Goal: Transaction & Acquisition: Book appointment/travel/reservation

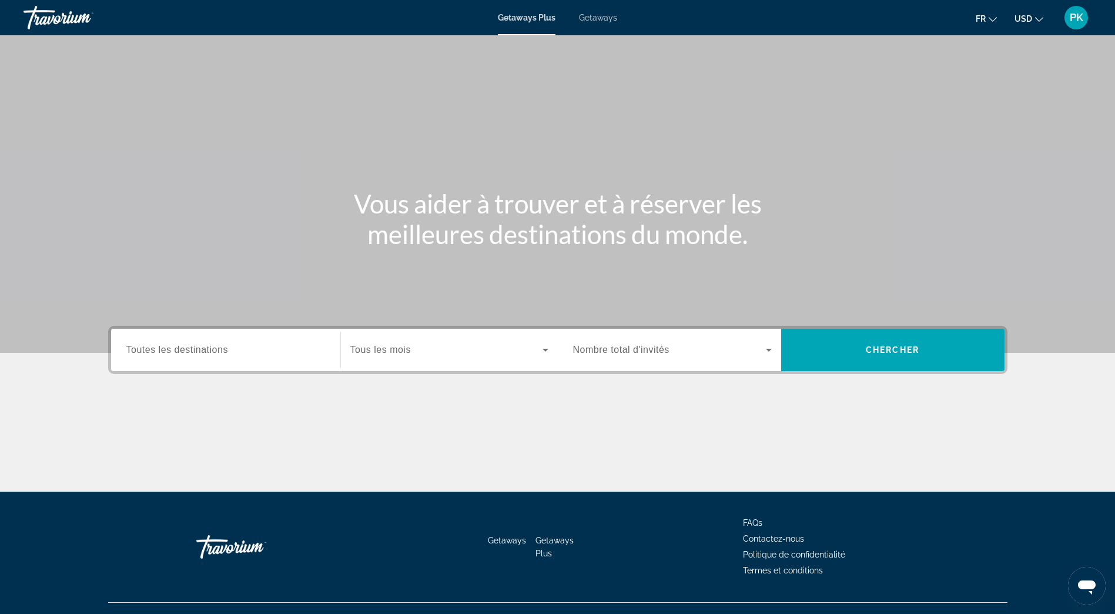
click at [1037, 20] on icon "Change currency" at bounding box center [1039, 19] width 8 height 8
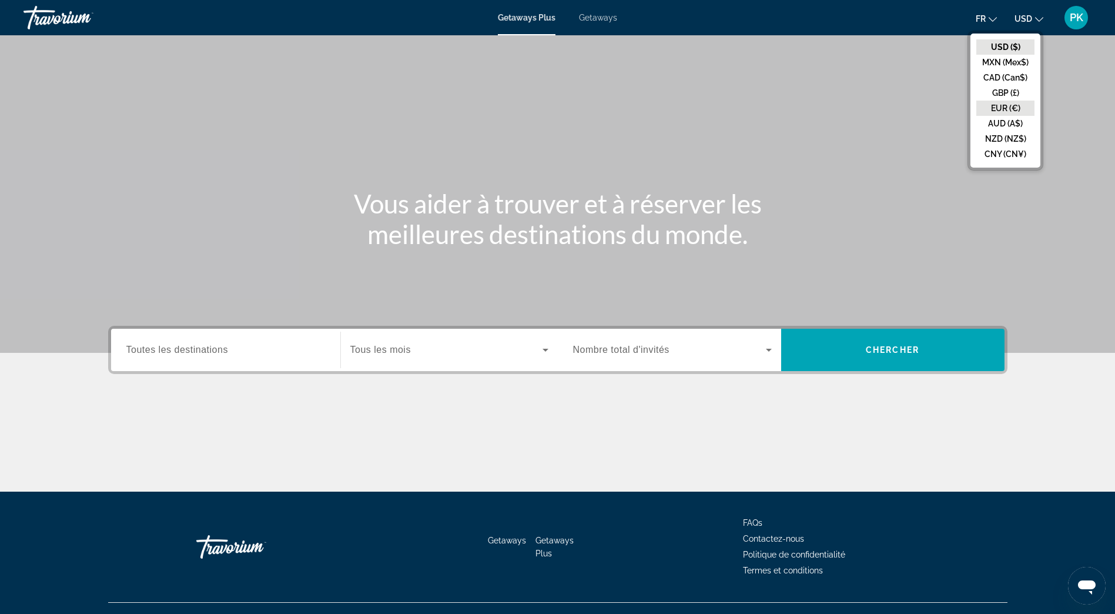
click at [1008, 103] on button "EUR (€)" at bounding box center [1005, 108] width 58 height 15
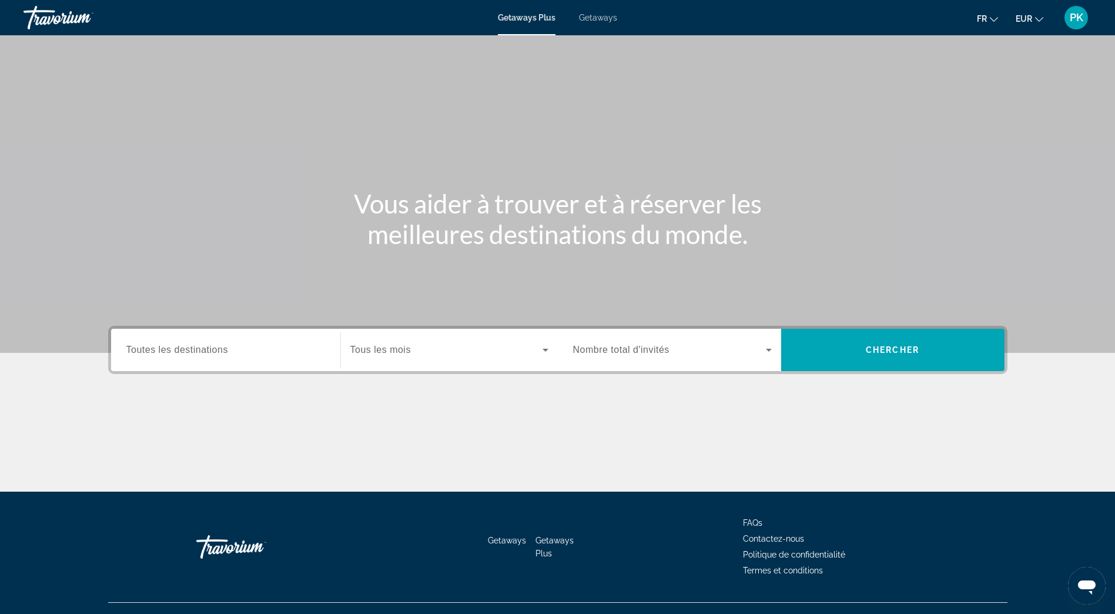
click at [399, 353] on span "Tous les mois" at bounding box center [380, 349] width 61 height 10
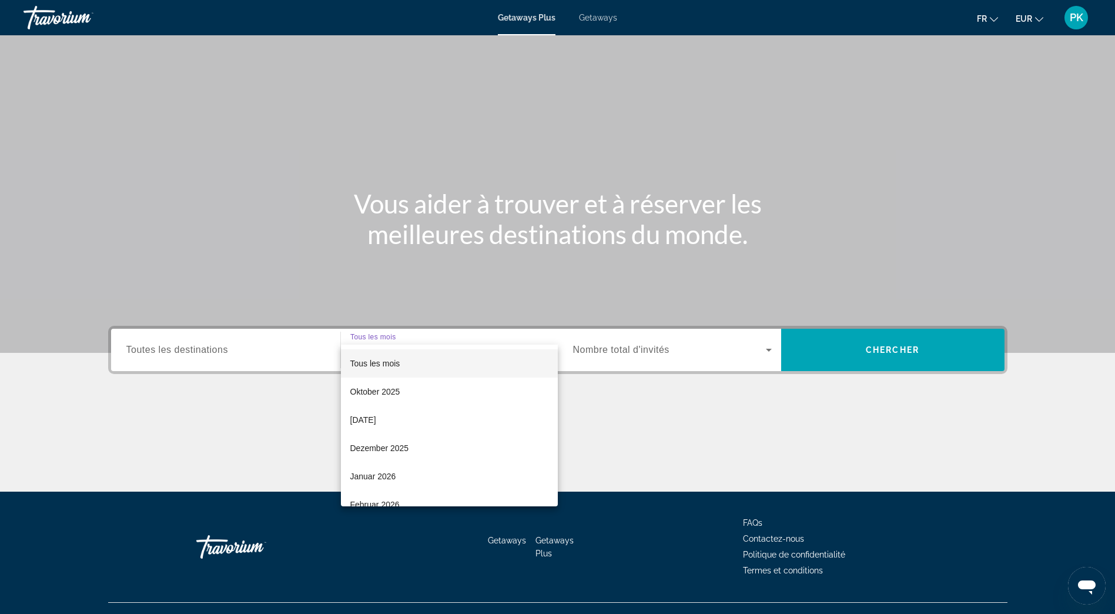
scroll to position [22, 0]
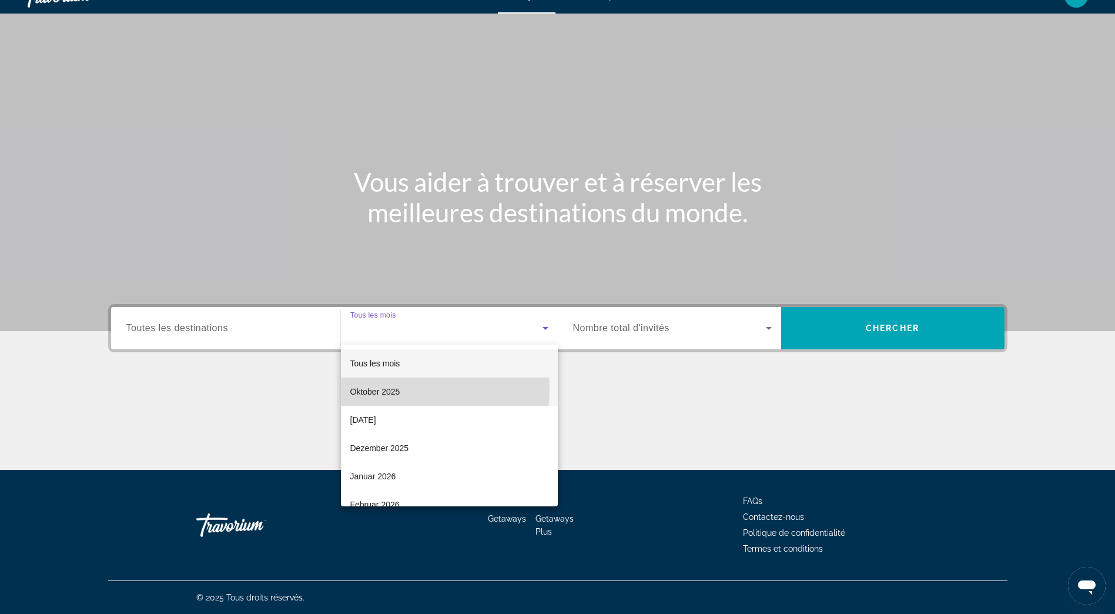
click at [381, 387] on span "Oktober 2025" at bounding box center [375, 391] width 50 height 14
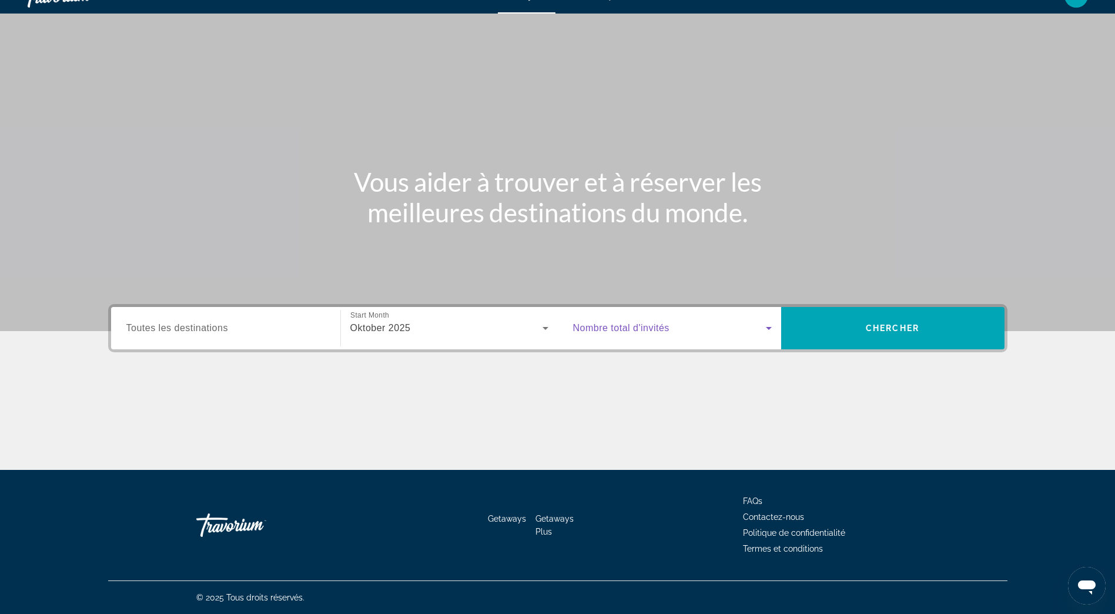
click at [766, 325] on icon "Search widget" at bounding box center [769, 328] width 14 height 14
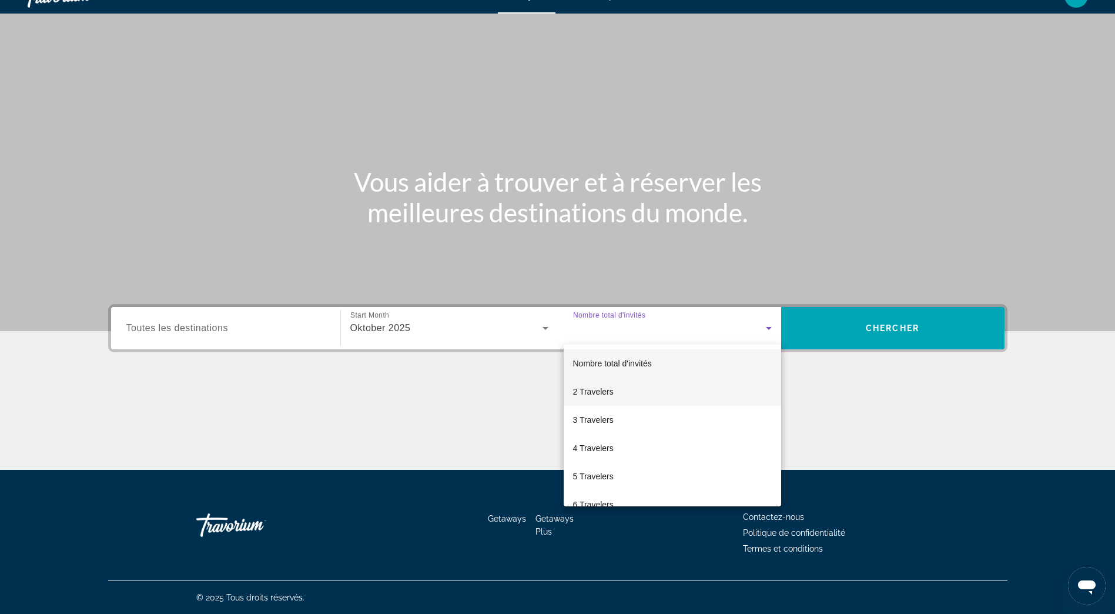
click at [638, 389] on mat-option "2 Travelers" at bounding box center [672, 391] width 217 height 28
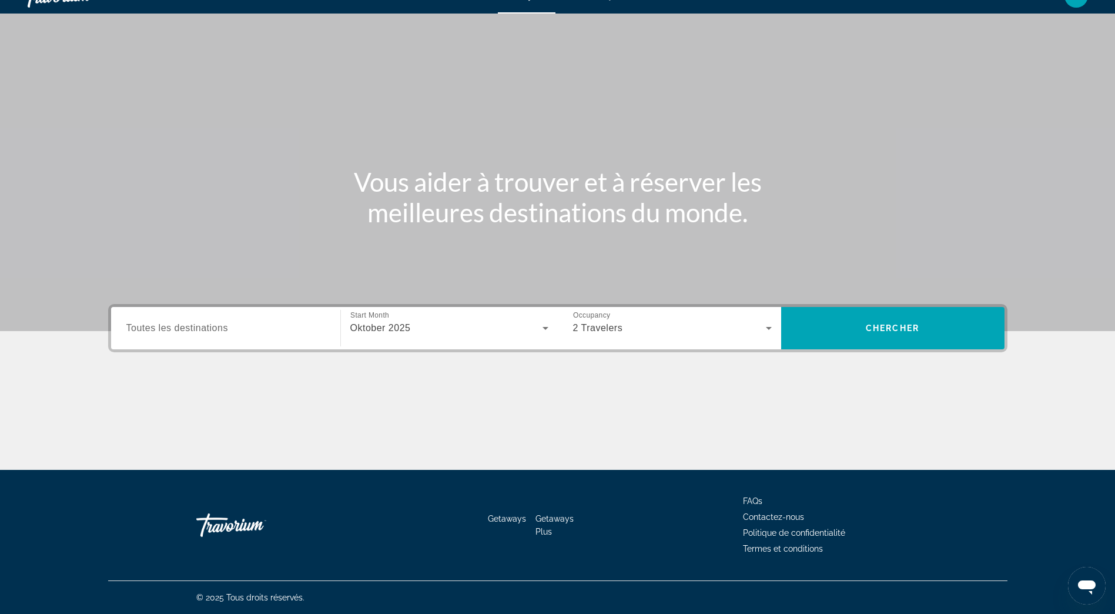
click at [134, 329] on span "Toutes les destinations" at bounding box center [177, 328] width 102 height 10
click at [134, 329] on input "Destination Toutes les destinations" at bounding box center [225, 329] width 199 height 14
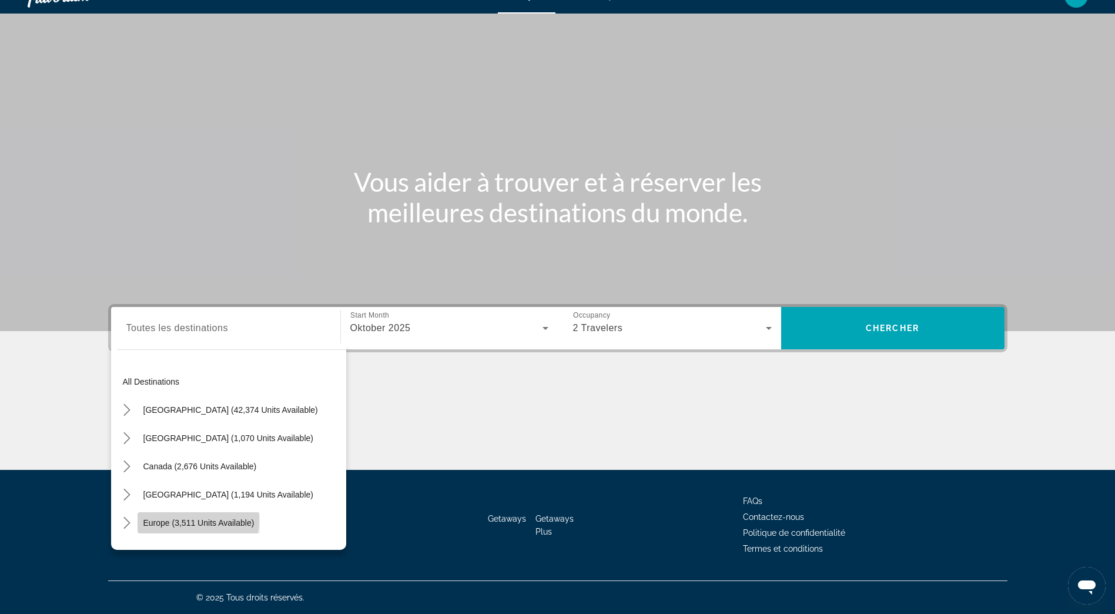
click at [168, 518] on span "Europe (3,511 units available)" at bounding box center [198, 522] width 111 height 9
type input "**********"
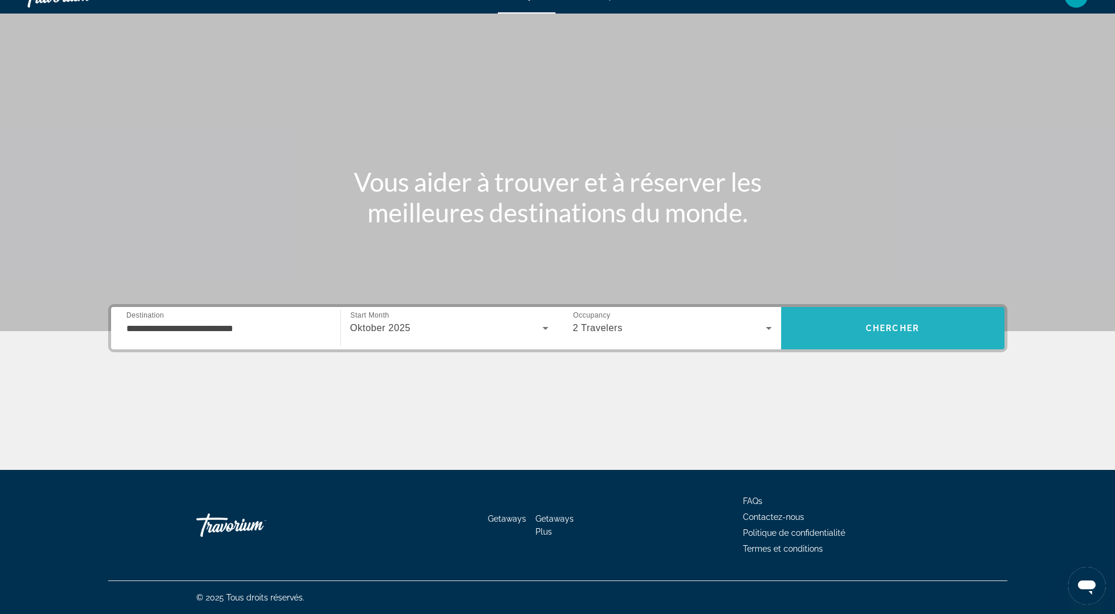
click at [855, 334] on span "Search" at bounding box center [892, 328] width 223 height 28
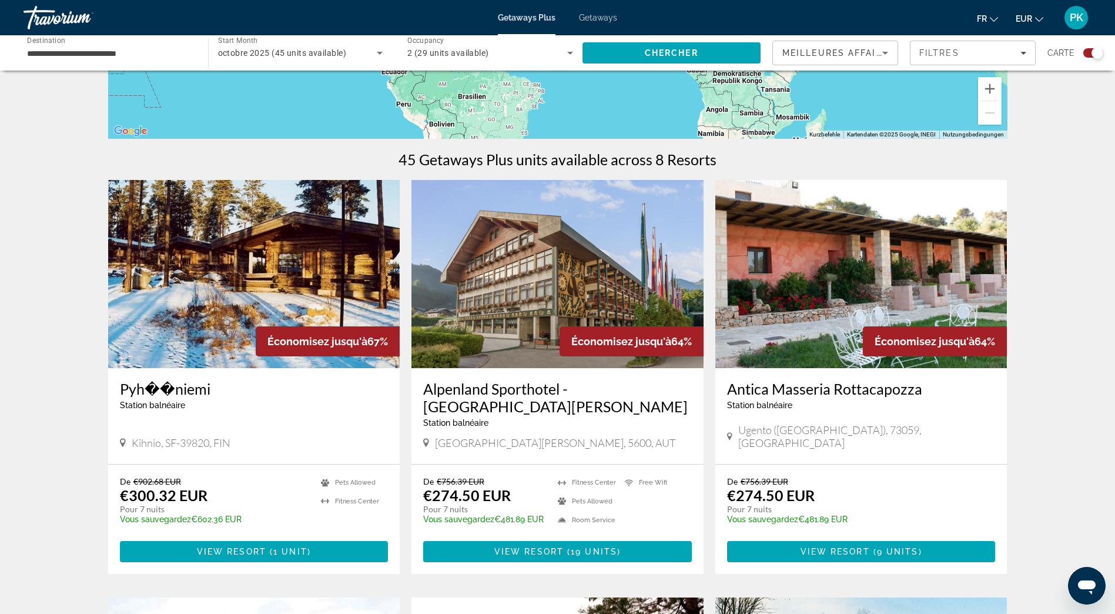
scroll to position [294, 0]
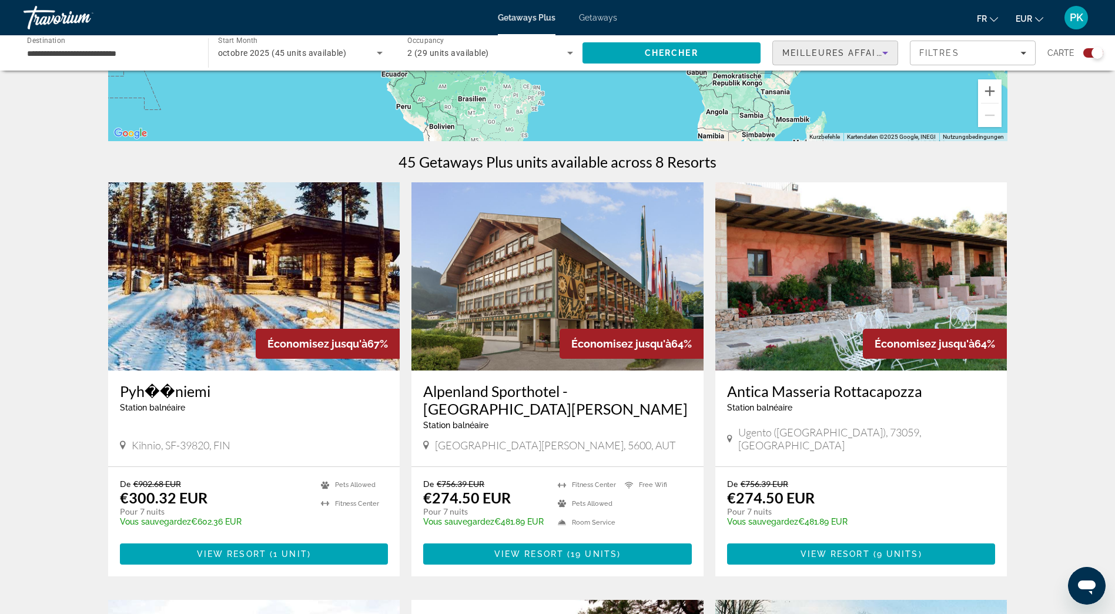
click at [891, 54] on icon "Sort by" at bounding box center [885, 53] width 14 height 14
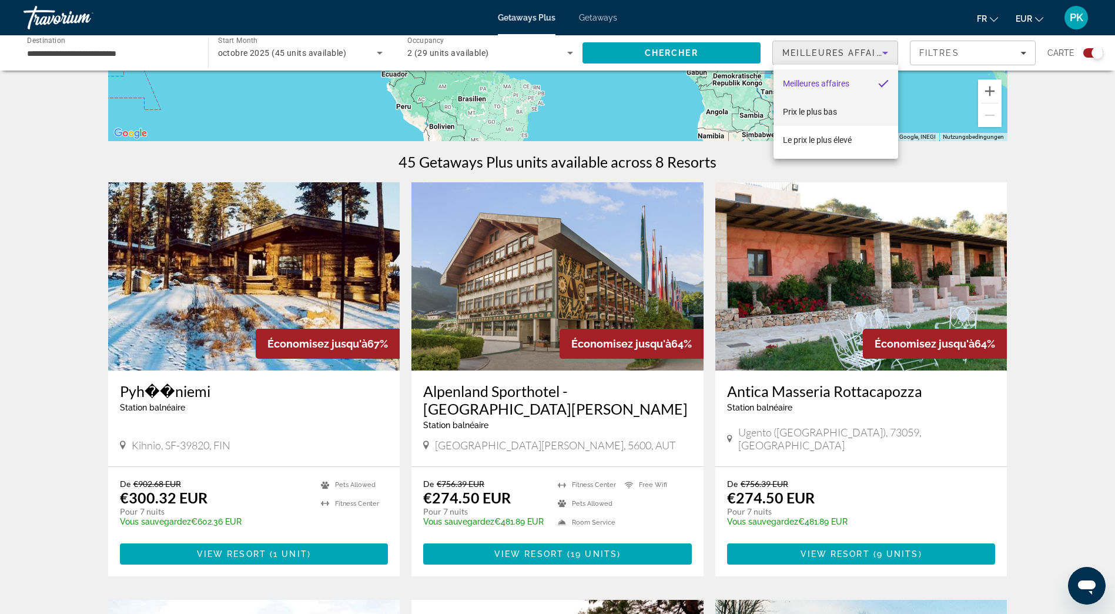
click at [849, 109] on mat-option "Prix ​​le plus bas" at bounding box center [836, 112] width 125 height 28
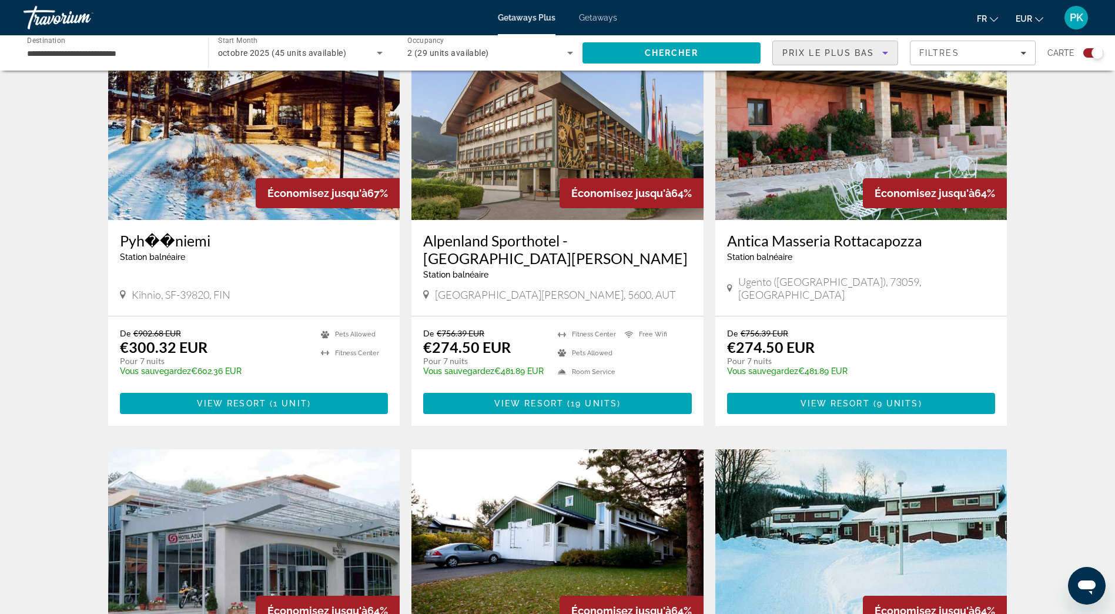
scroll to position [235, 0]
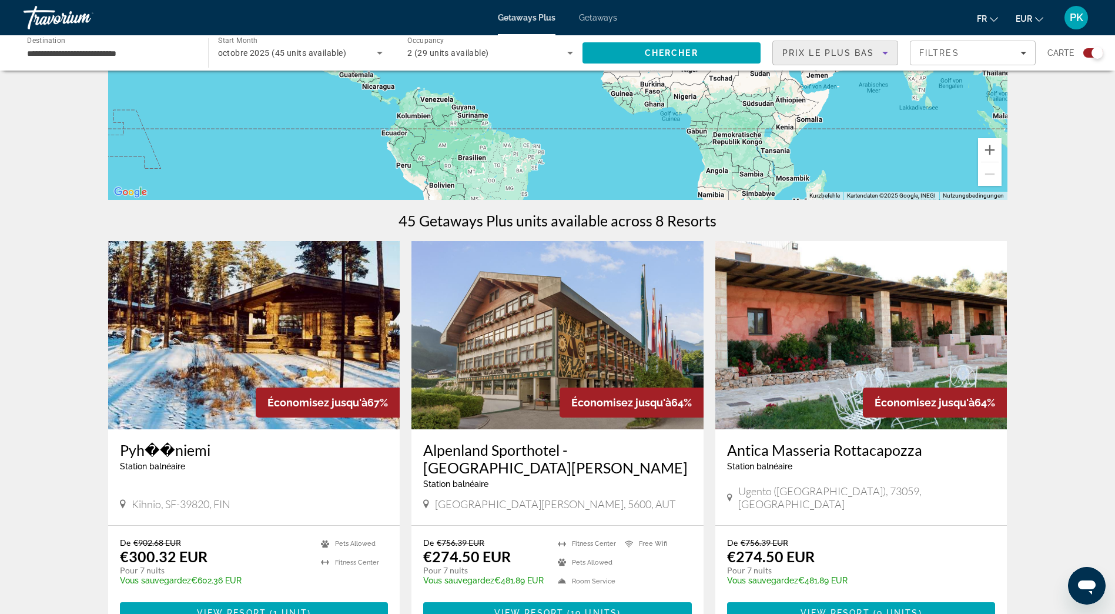
click at [854, 52] on span "Prix ​​le plus bas" at bounding box center [828, 52] width 92 height 9
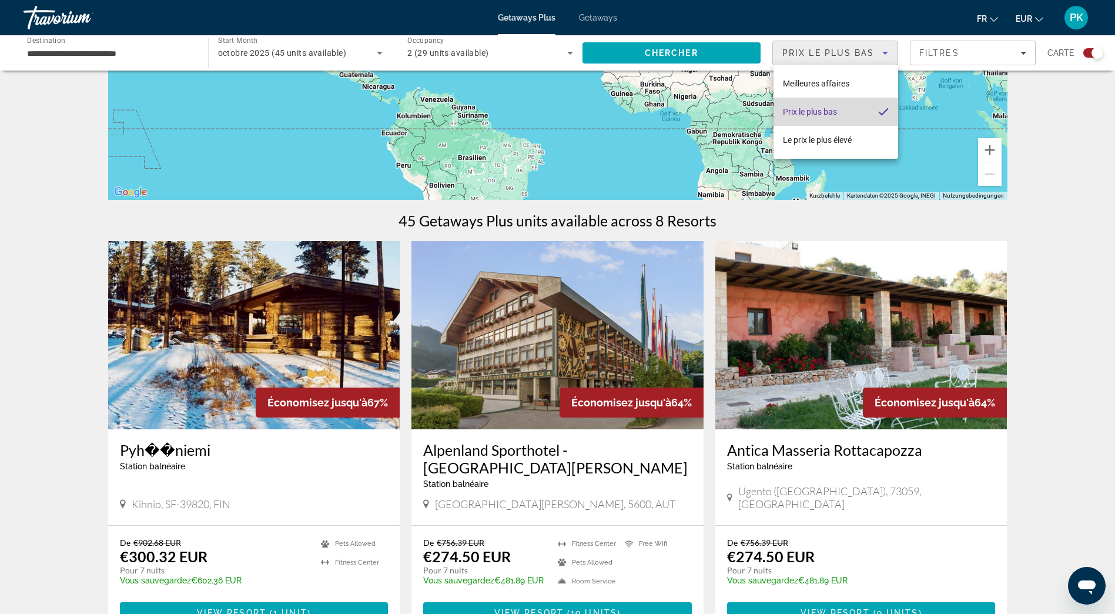
click at [846, 113] on mat-option "Prix ​​le plus bas" at bounding box center [836, 112] width 125 height 28
click at [746, 52] on div at bounding box center [557, 307] width 1115 height 614
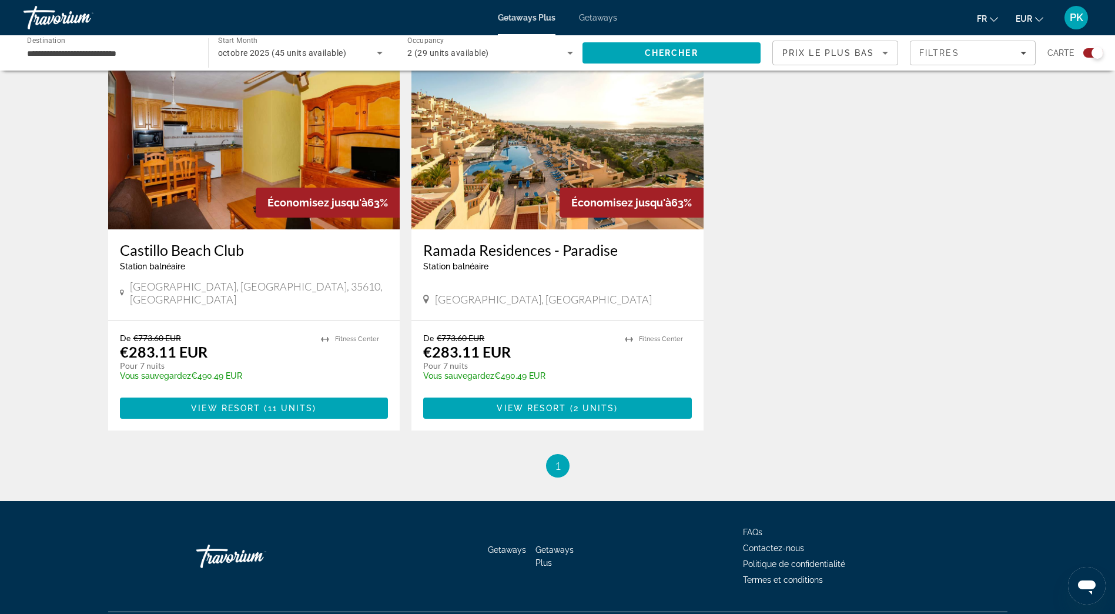
scroll to position [1270, 0]
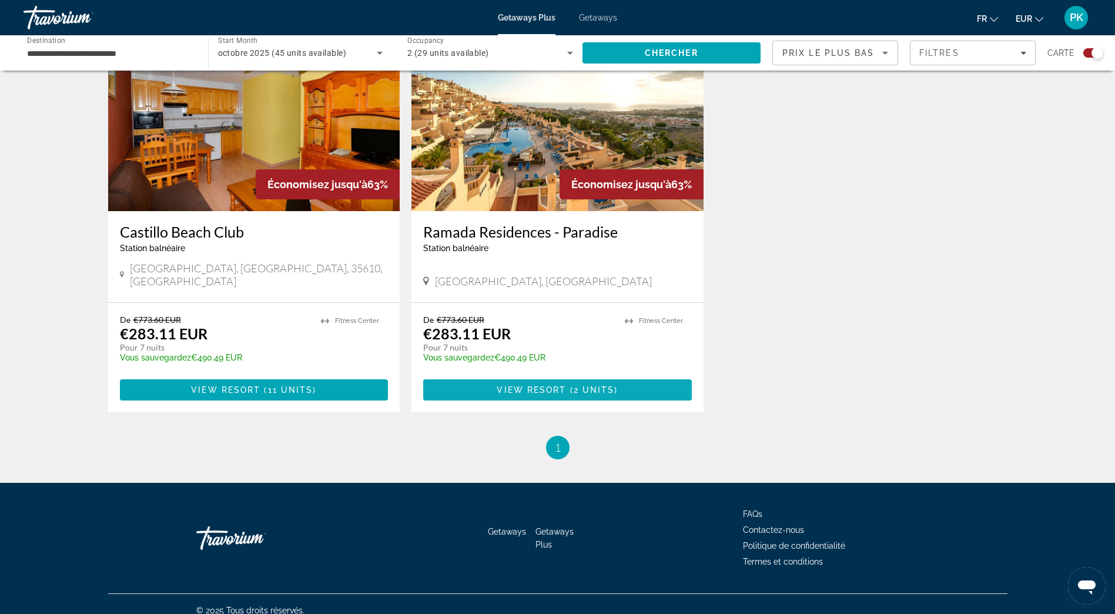
click at [565, 385] on span "View Resort" at bounding box center [531, 389] width 69 height 9
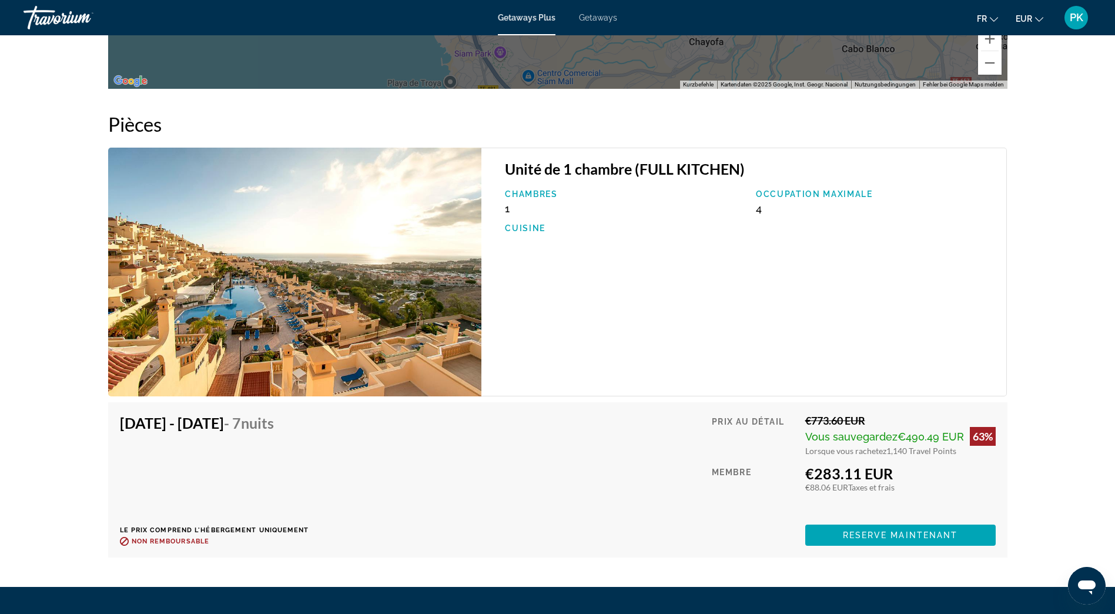
scroll to position [1881, 0]
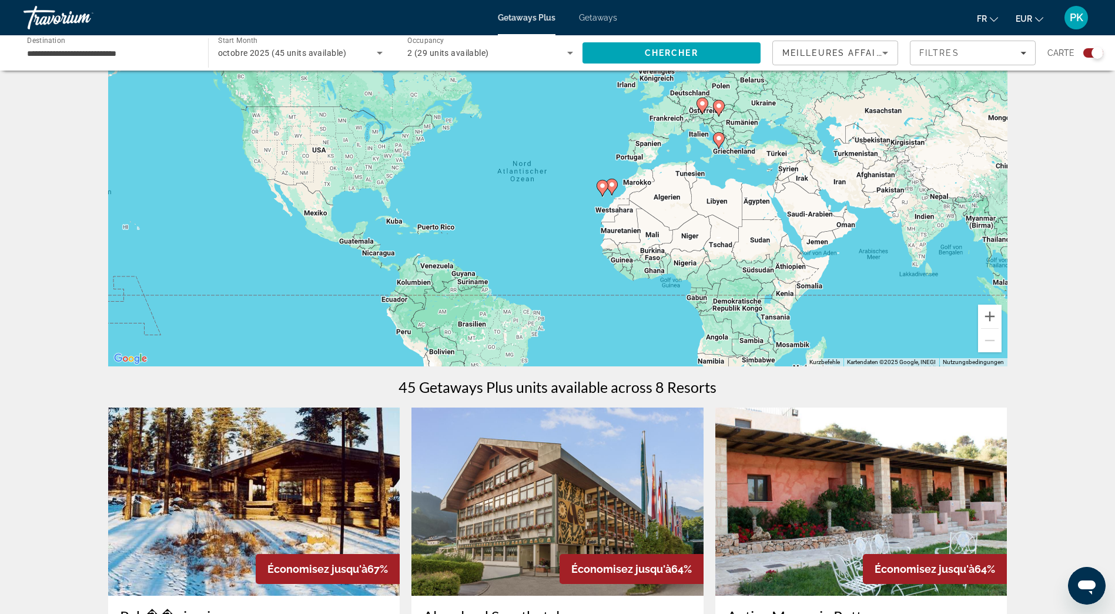
scroll to position [353, 0]
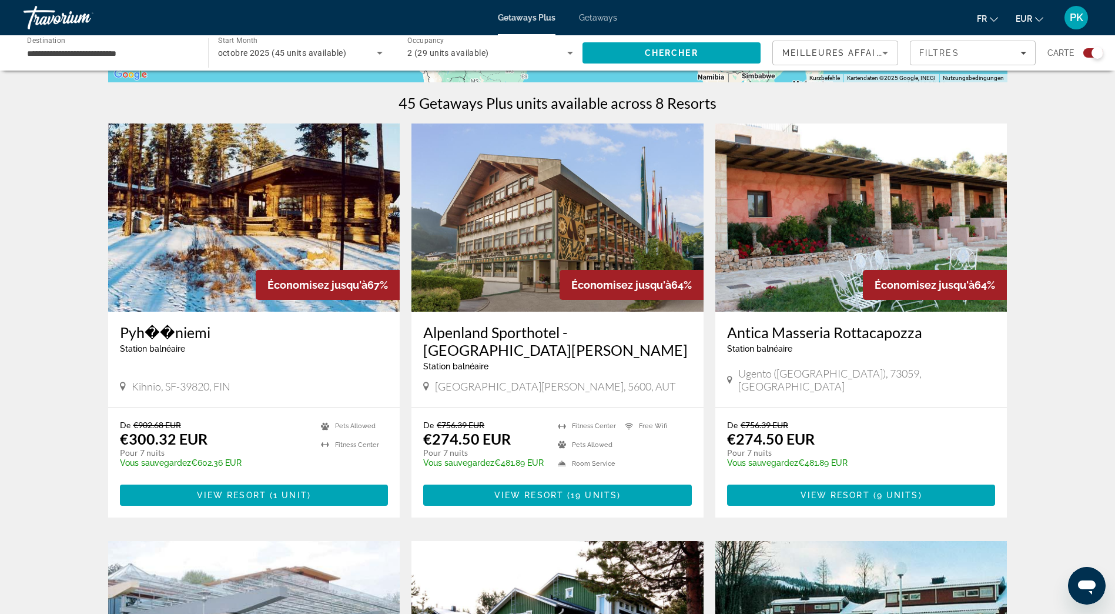
click at [570, 332] on h3 "Alpenland Sporthotel - St. Johann-im-Pongau" at bounding box center [557, 340] width 269 height 35
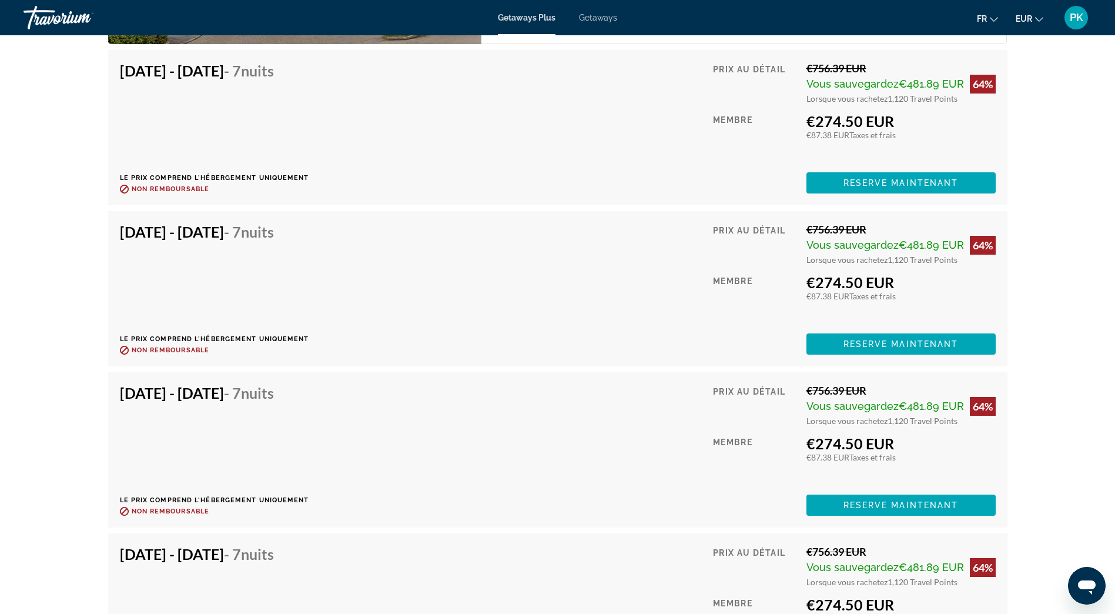
scroll to position [2175, 0]
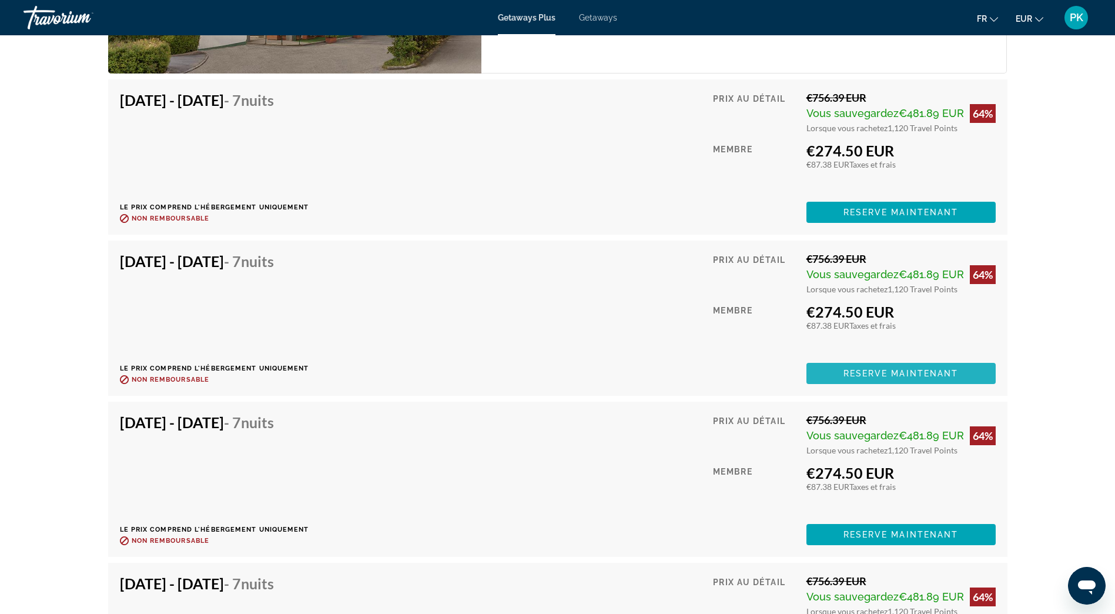
click at [850, 369] on span "Reserve maintenant" at bounding box center [900, 373] width 115 height 9
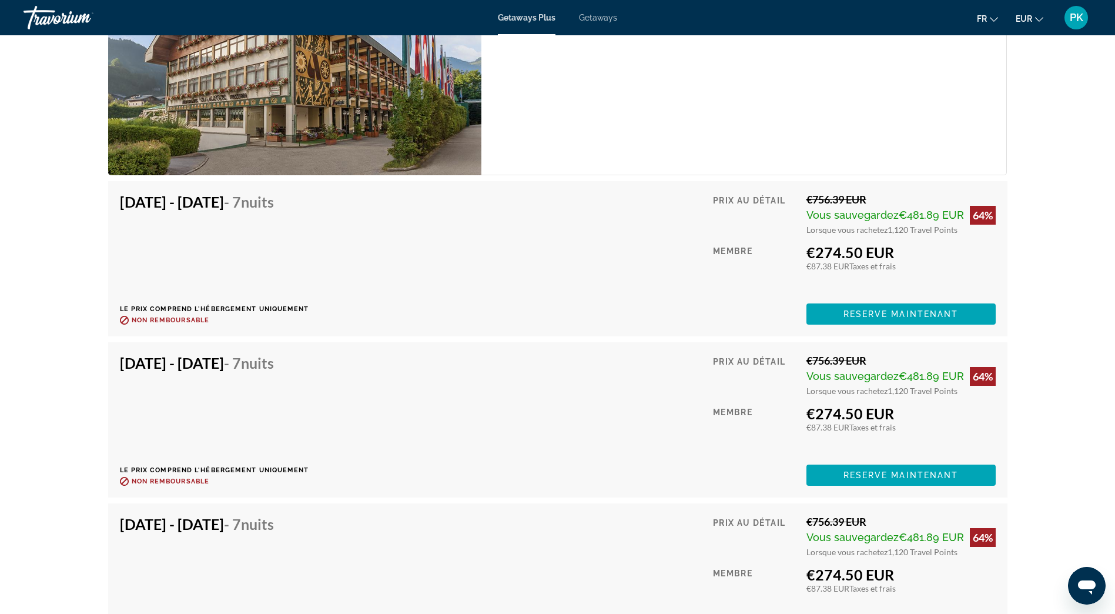
scroll to position [2057, 0]
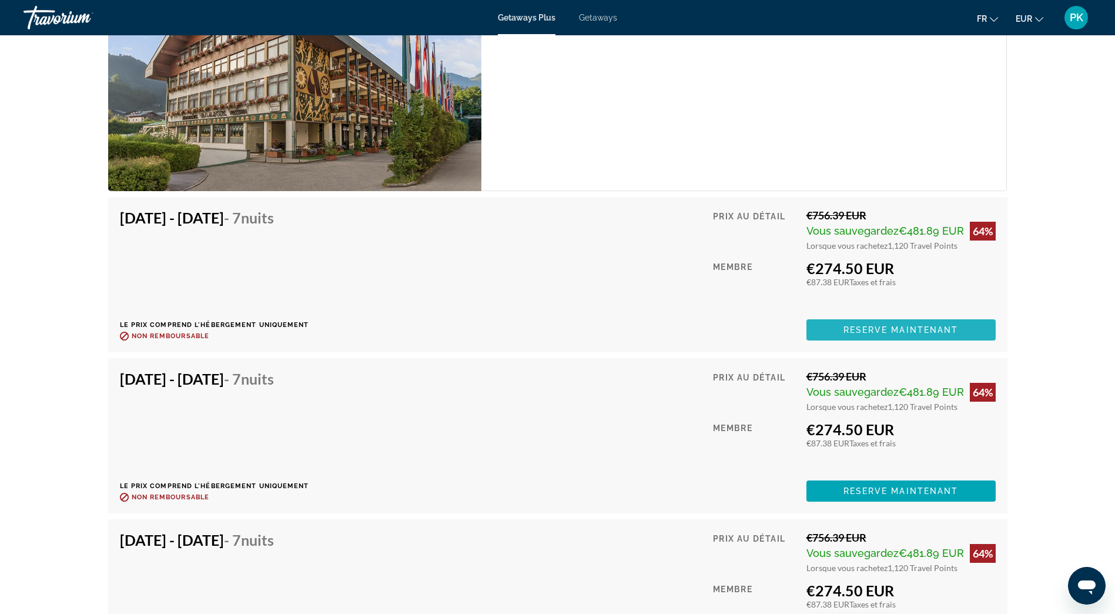
click at [861, 325] on span "Reserve maintenant" at bounding box center [900, 329] width 115 height 9
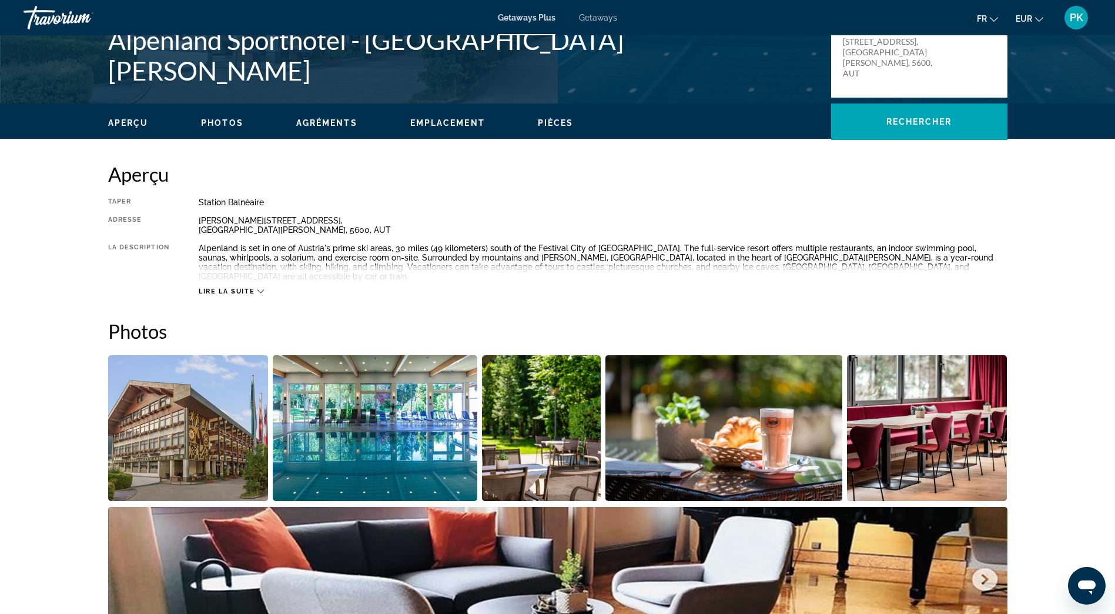
scroll to position [353, 0]
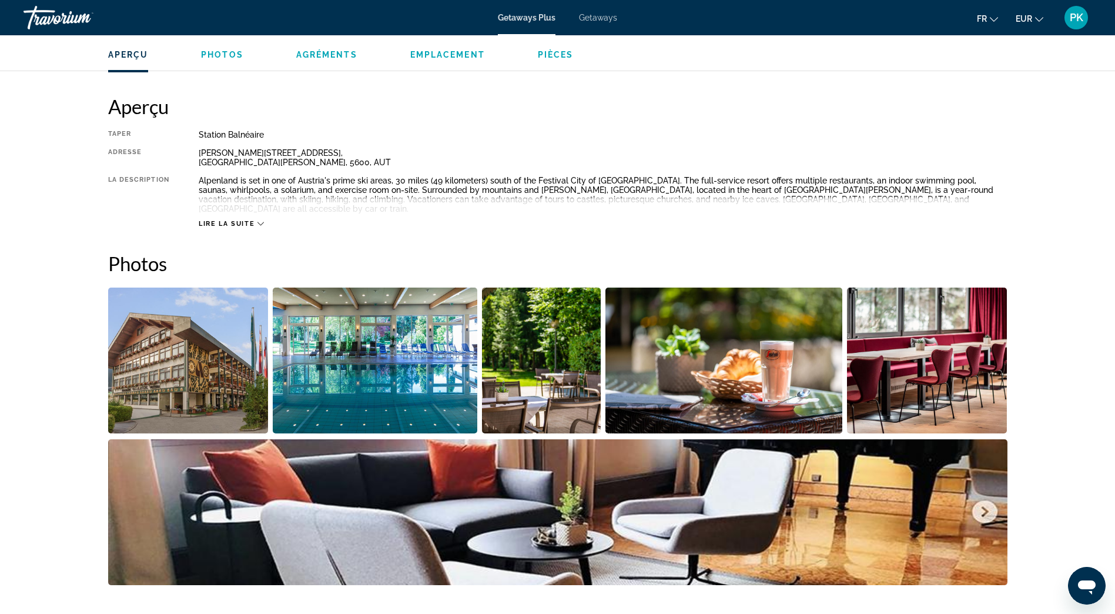
click at [246, 220] on span "Lire la suite" at bounding box center [227, 224] width 56 height 8
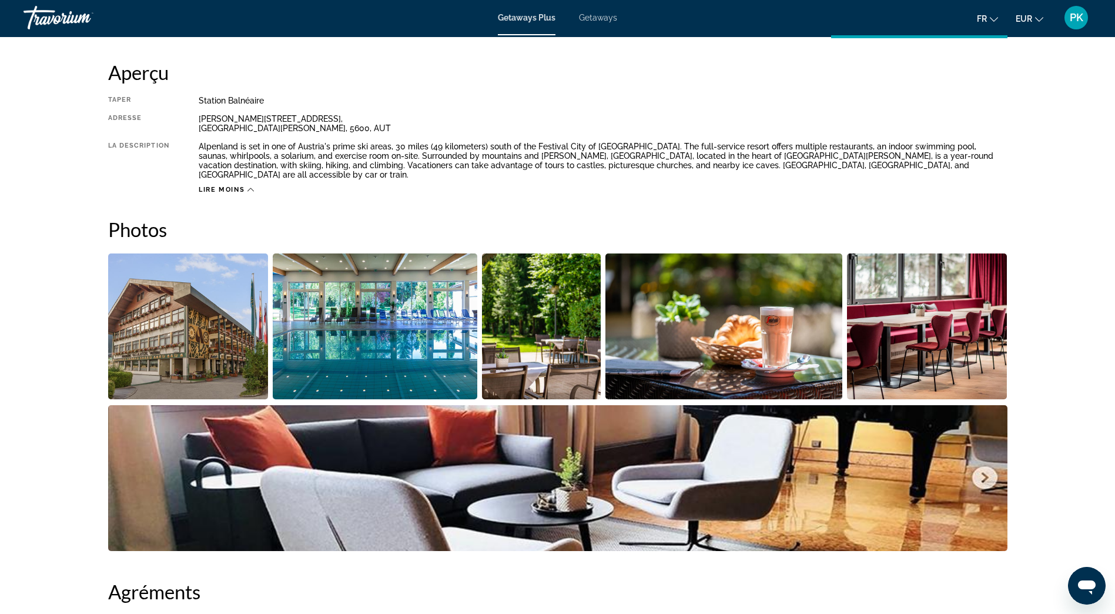
scroll to position [386, 0]
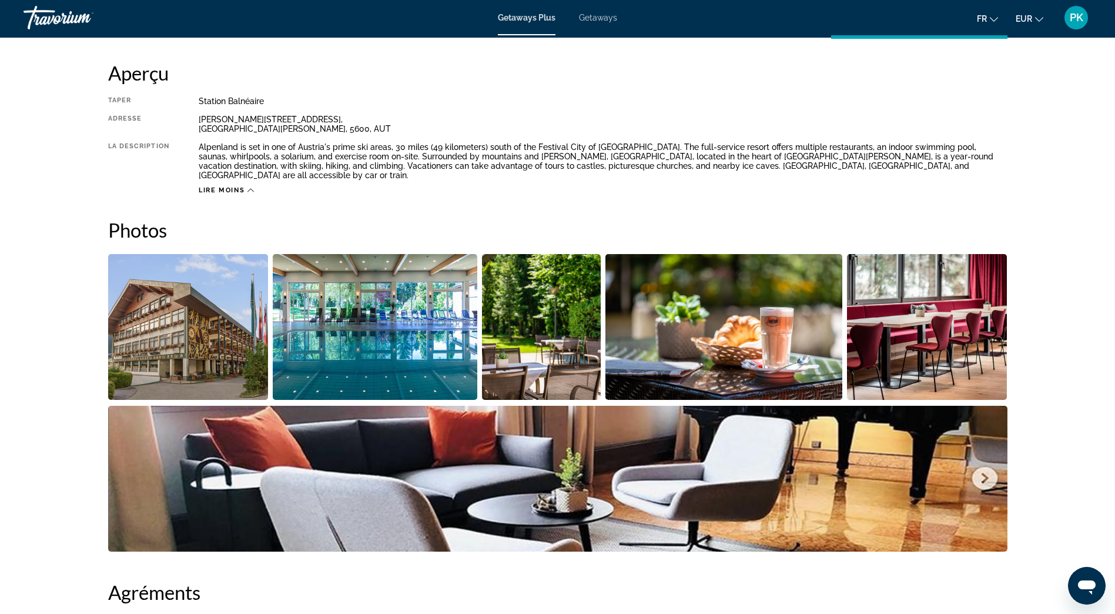
click at [984, 465] on img "Open full-screen image slider" at bounding box center [557, 479] width 899 height 146
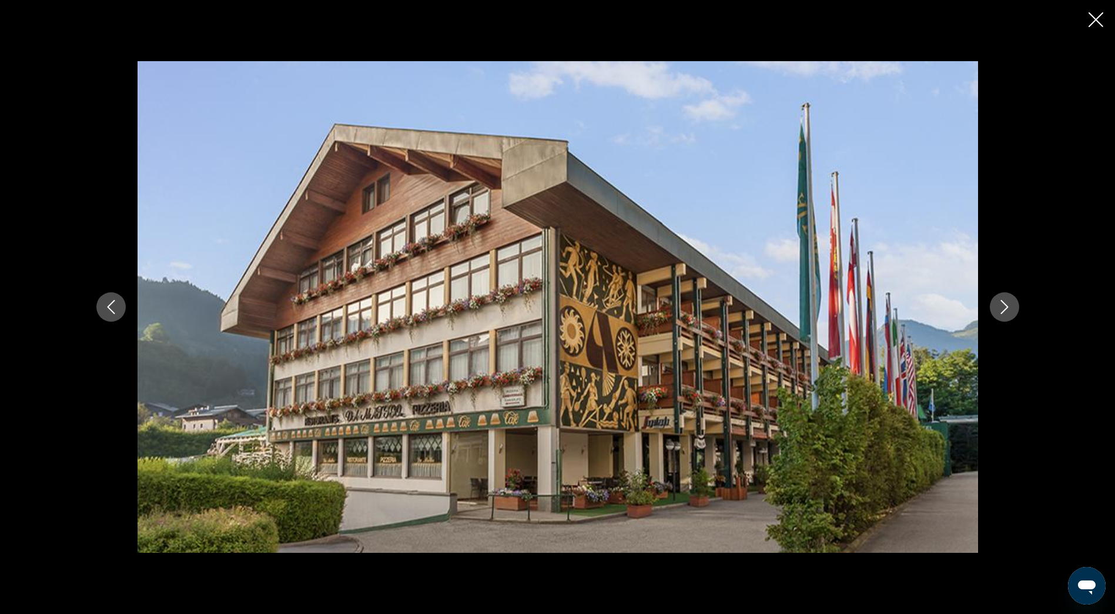
click at [1012, 309] on button "Next image" at bounding box center [1004, 306] width 29 height 29
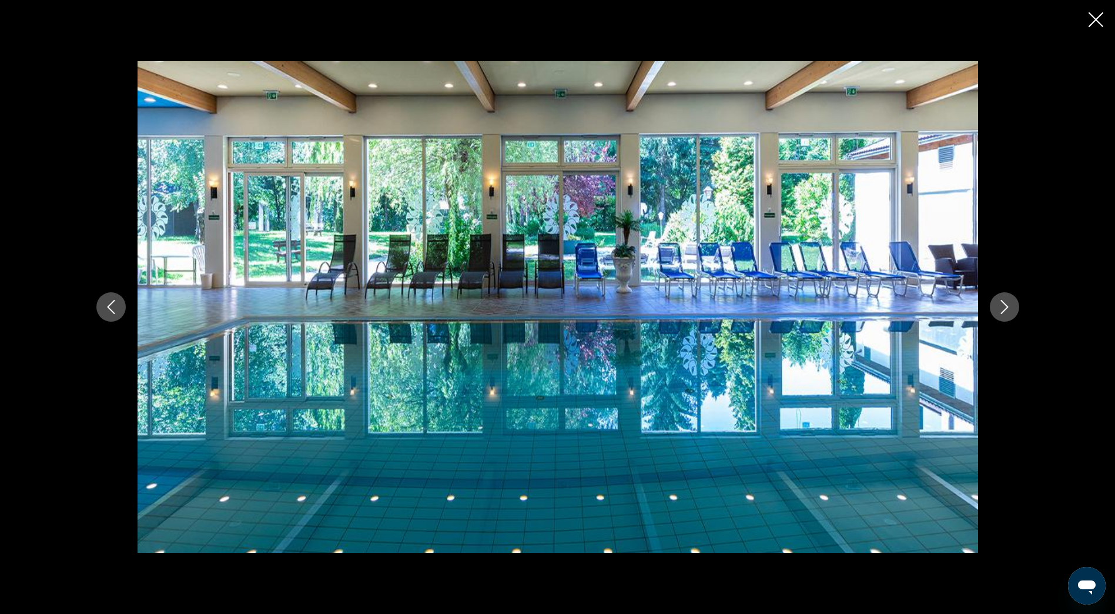
click at [1012, 309] on button "Next image" at bounding box center [1004, 306] width 29 height 29
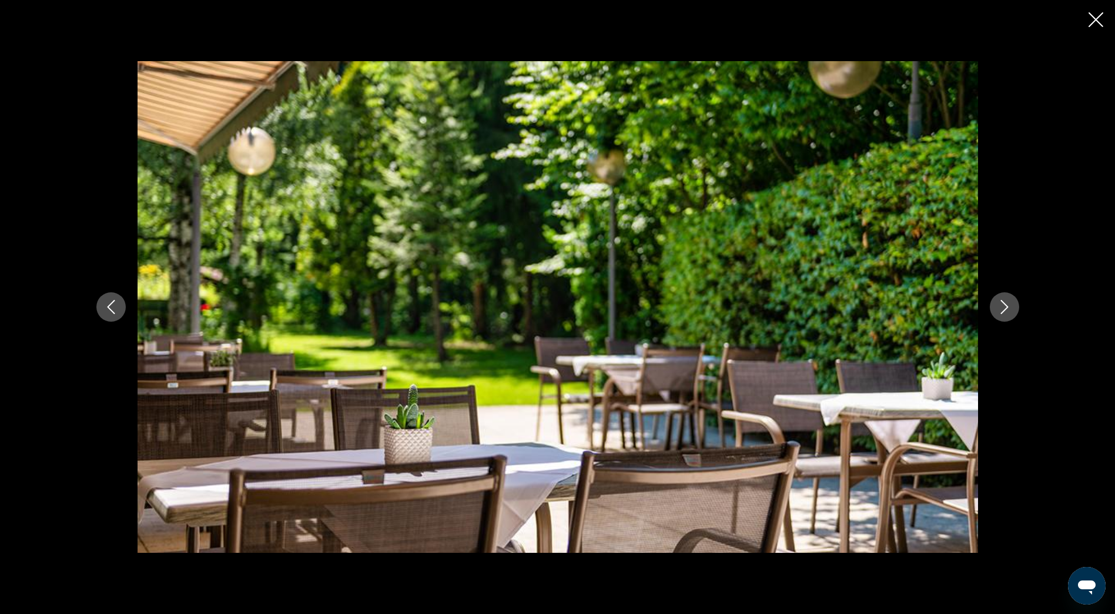
click at [1012, 309] on button "Next image" at bounding box center [1004, 306] width 29 height 29
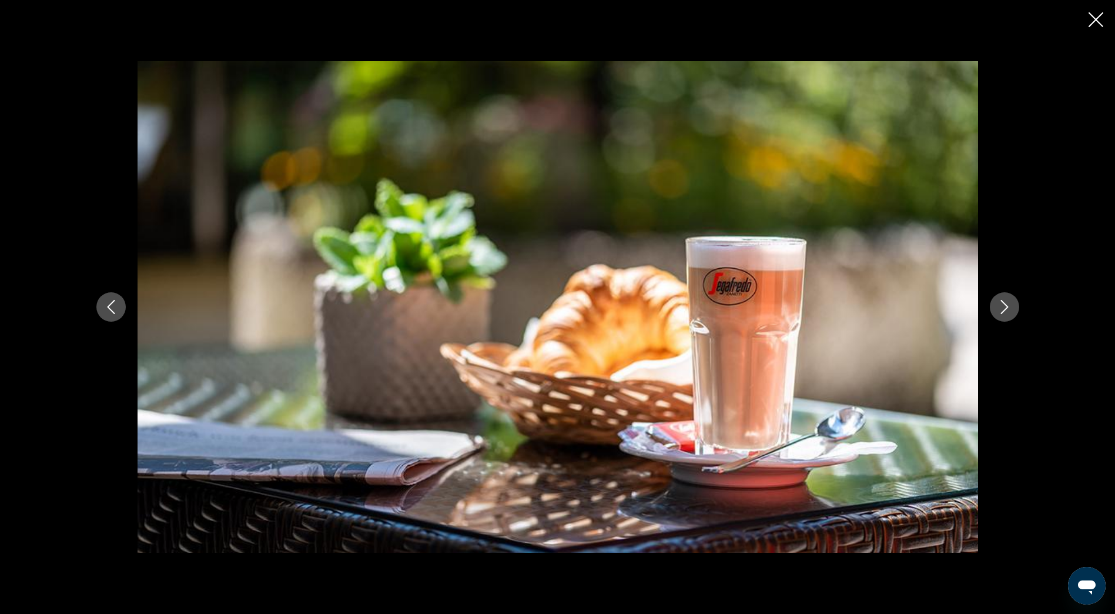
click at [1012, 309] on button "Next image" at bounding box center [1004, 306] width 29 height 29
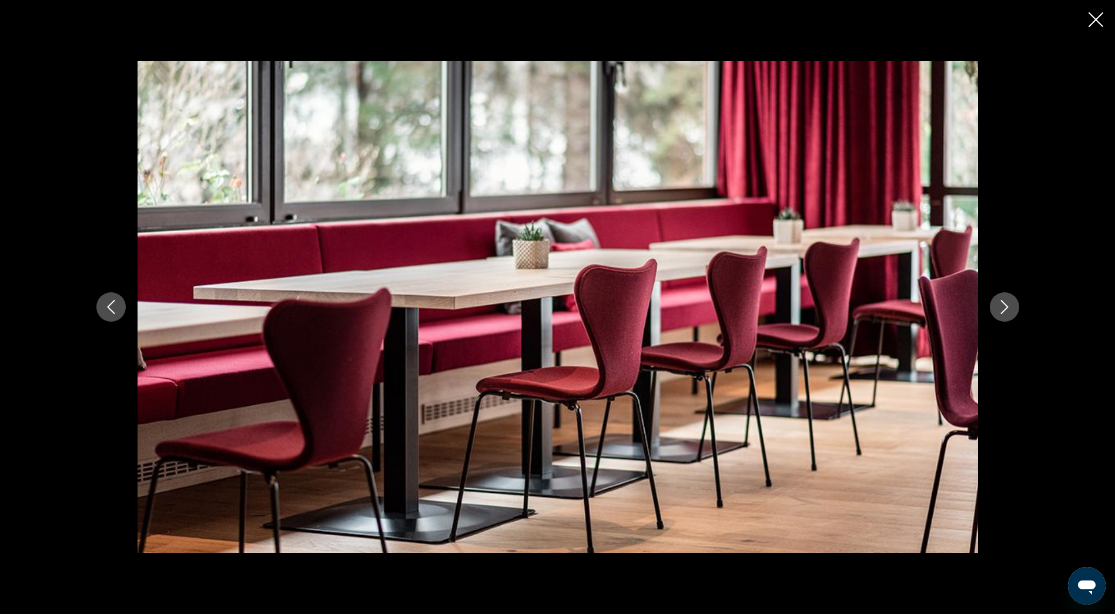
click at [1012, 309] on button "Next image" at bounding box center [1004, 306] width 29 height 29
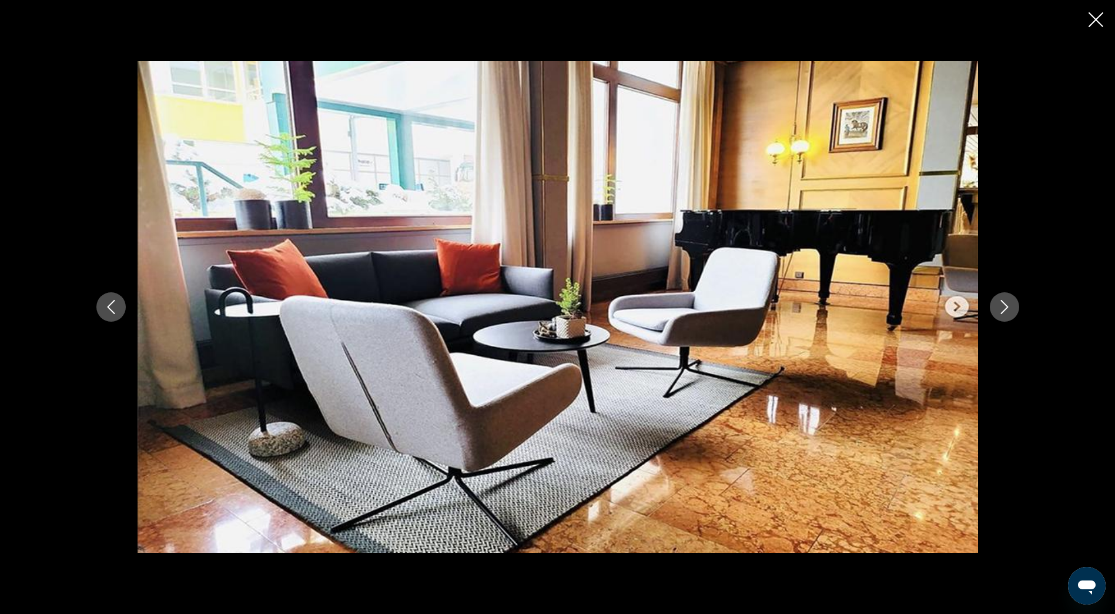
click at [1012, 309] on button "Next image" at bounding box center [1004, 306] width 29 height 29
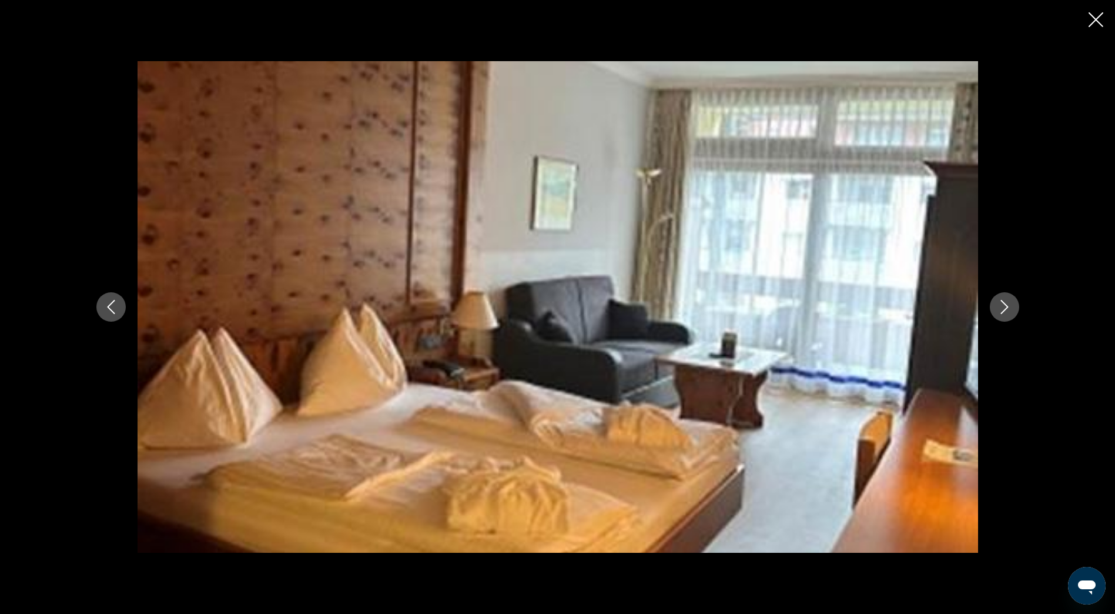
click at [1012, 309] on button "Next image" at bounding box center [1004, 306] width 29 height 29
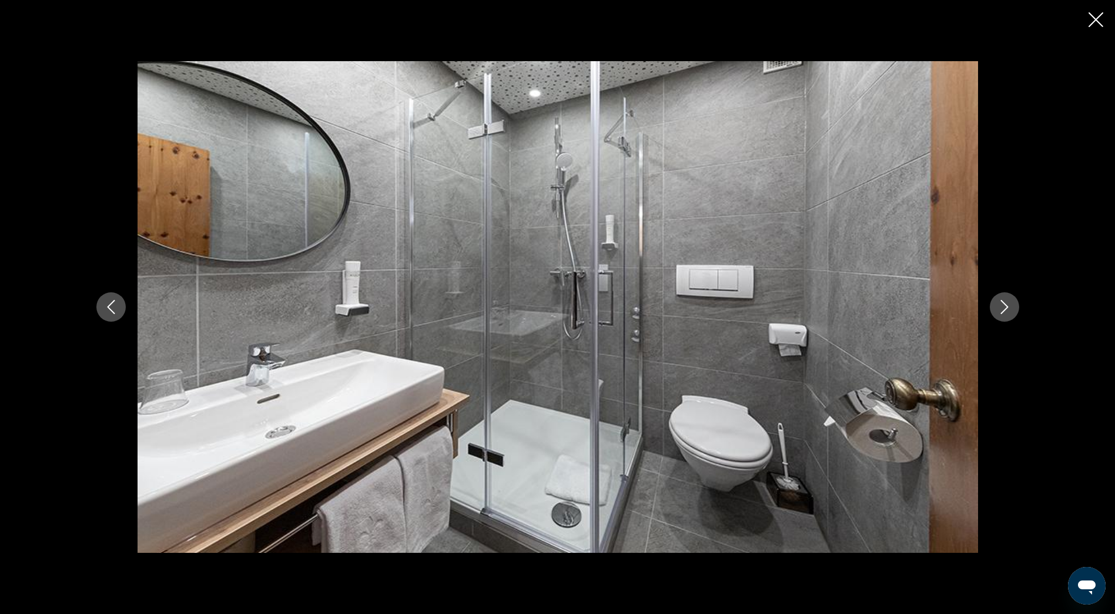
click at [1101, 22] on icon "Close slideshow" at bounding box center [1096, 19] width 15 height 15
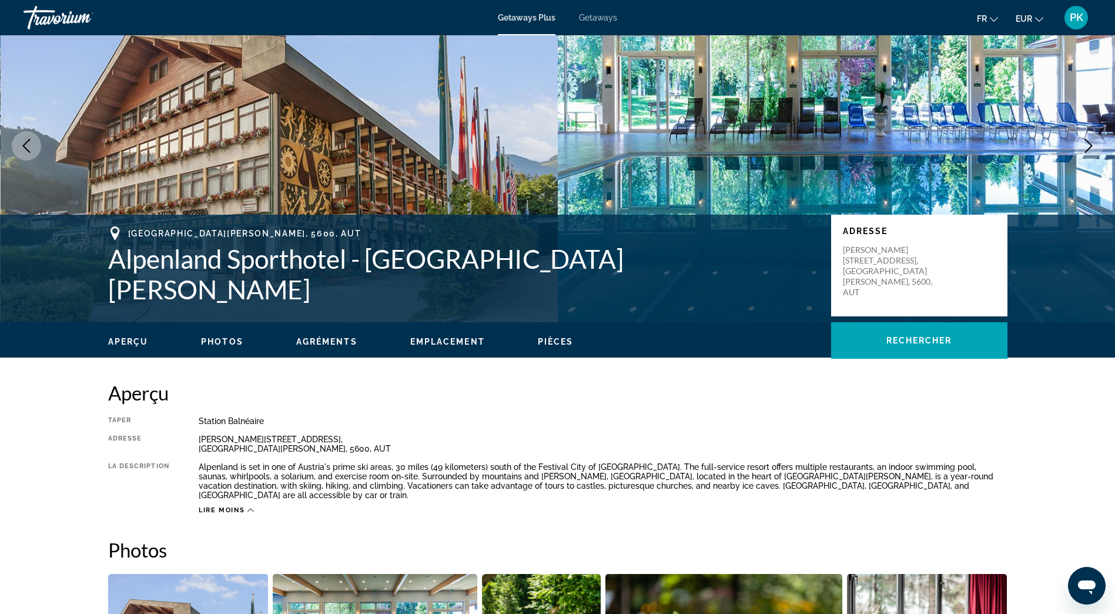
scroll to position [0, 0]
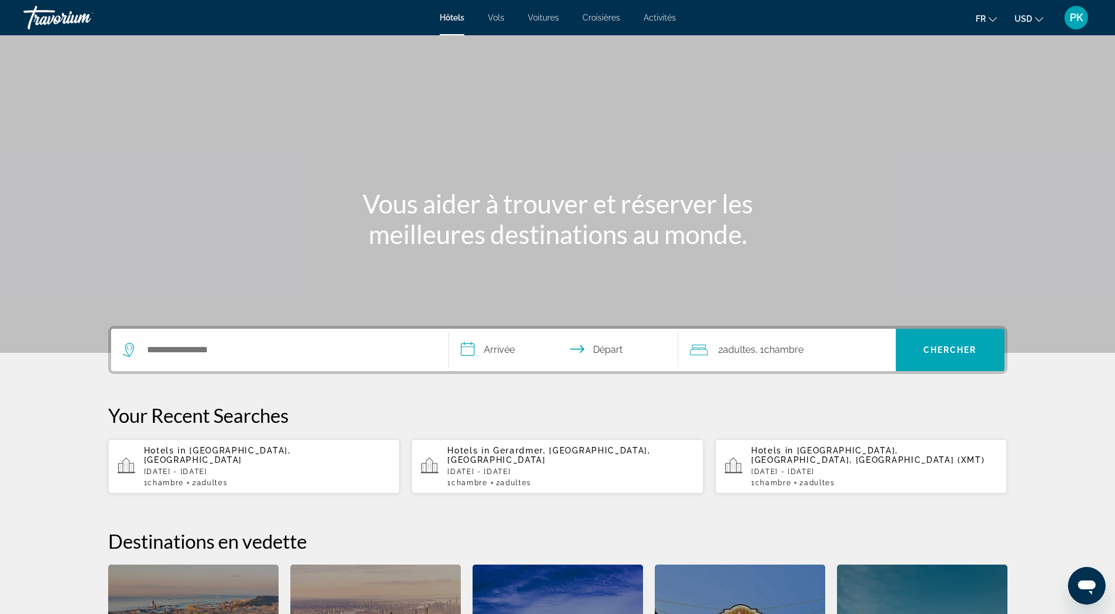
click at [1040, 22] on button "USD USD ($) MXN (Mex$) CAD (Can$) GBP (£) EUR (€) AUD (A$) NZD (NZ$) CNY (CN¥)" at bounding box center [1029, 18] width 29 height 17
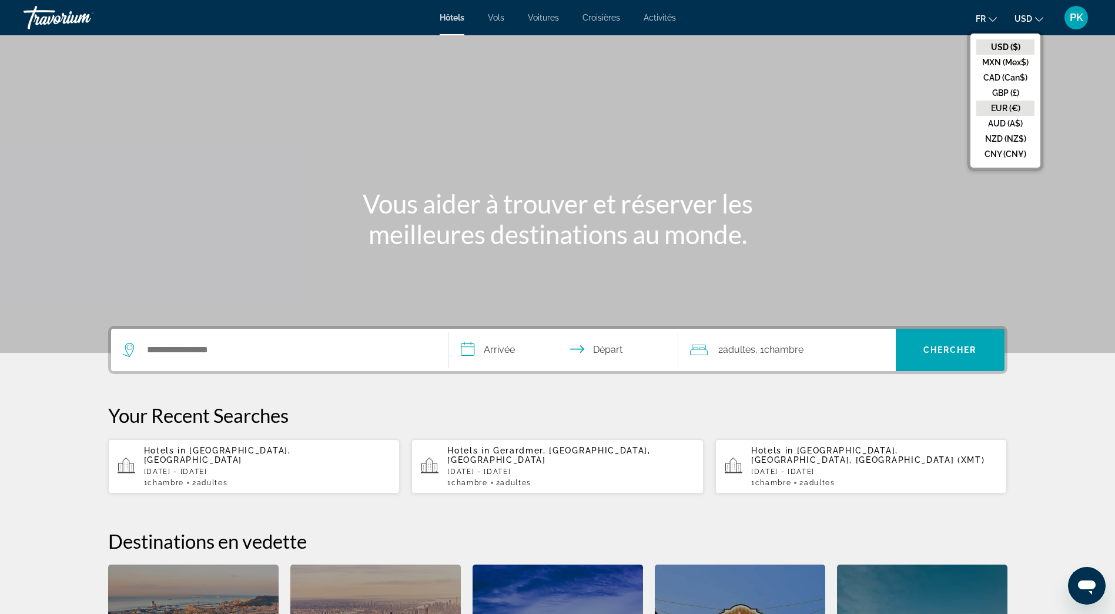
click at [1010, 106] on button "EUR (€)" at bounding box center [1005, 108] width 58 height 15
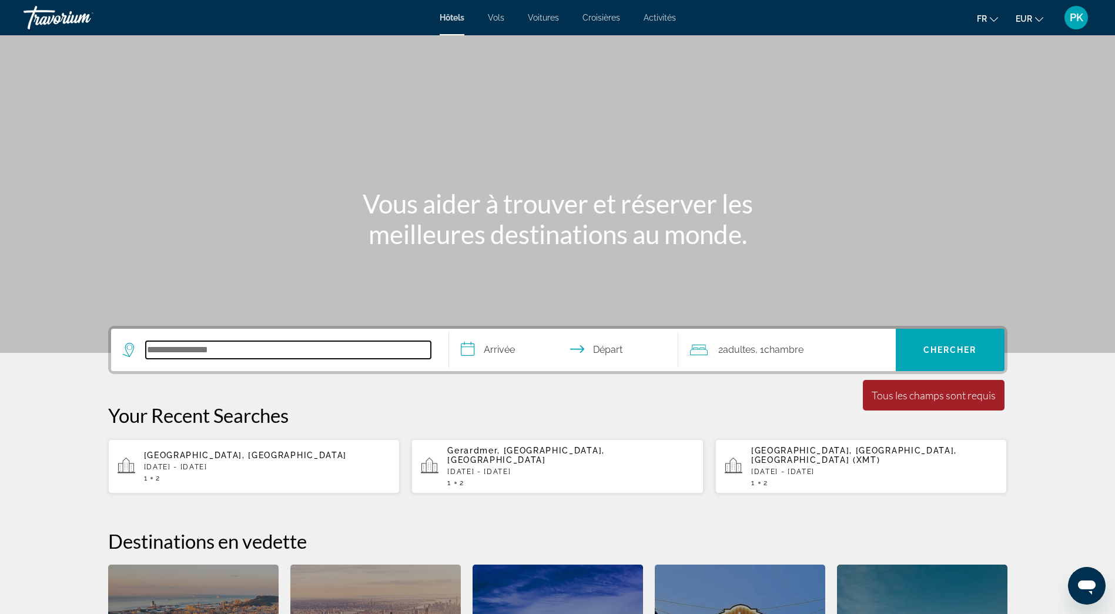
click at [162, 347] on input "Search hotel destination" at bounding box center [288, 350] width 285 height 18
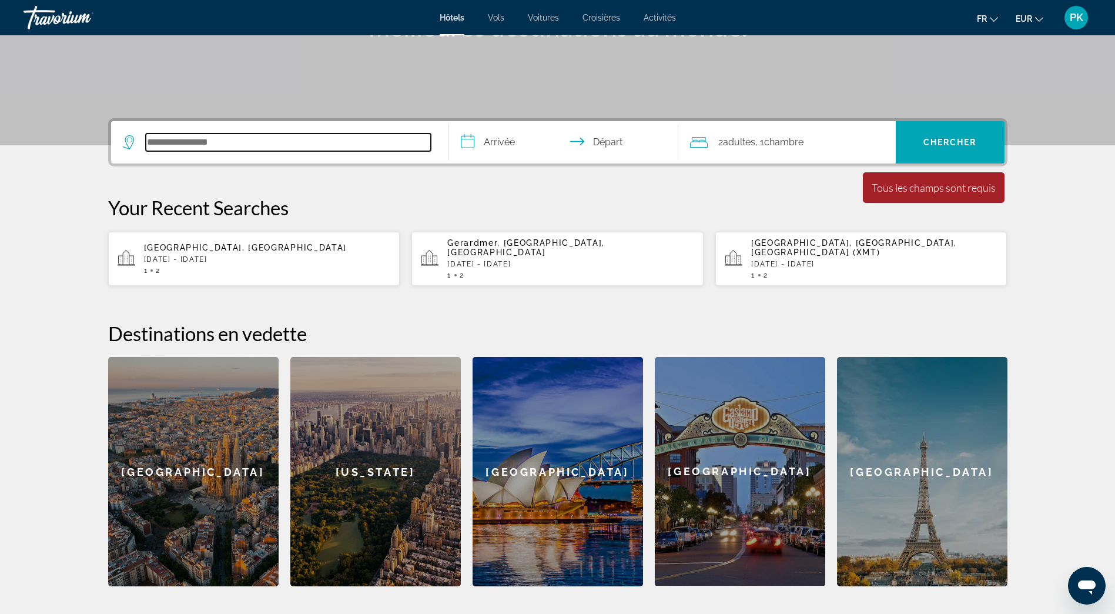
scroll to position [287, 0]
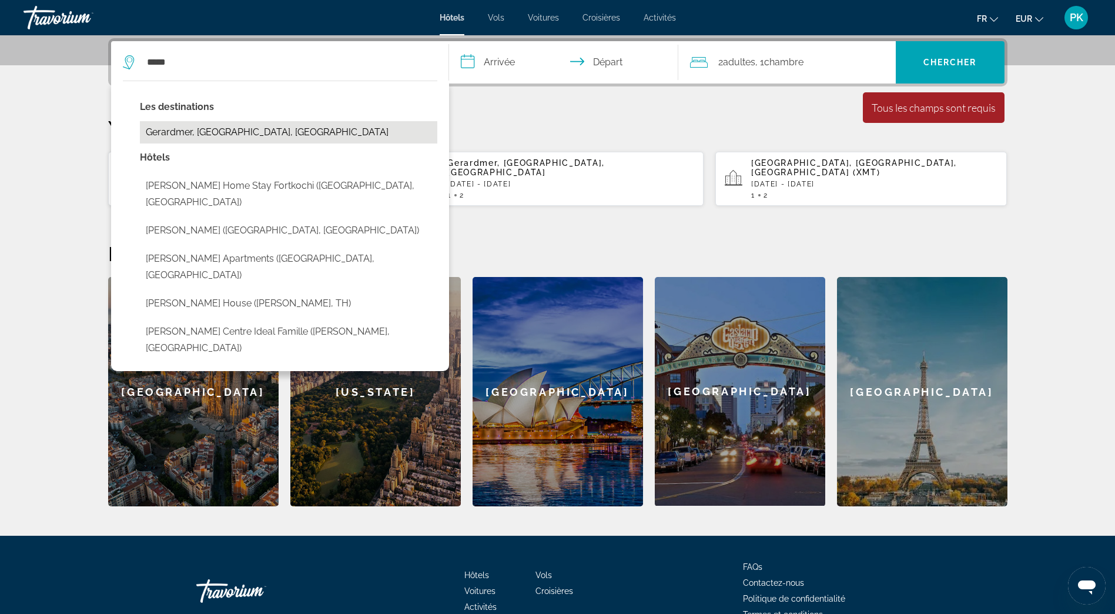
click at [188, 132] on button "Gerardmer, [GEOGRAPHIC_DATA], [GEOGRAPHIC_DATA]" at bounding box center [288, 132] width 297 height 22
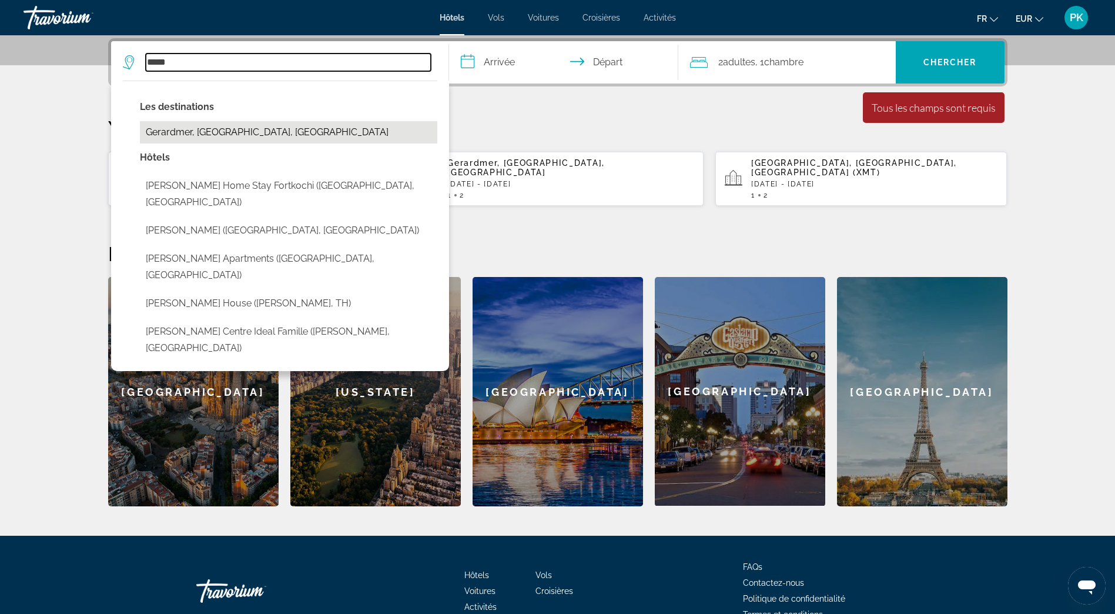
type input "**********"
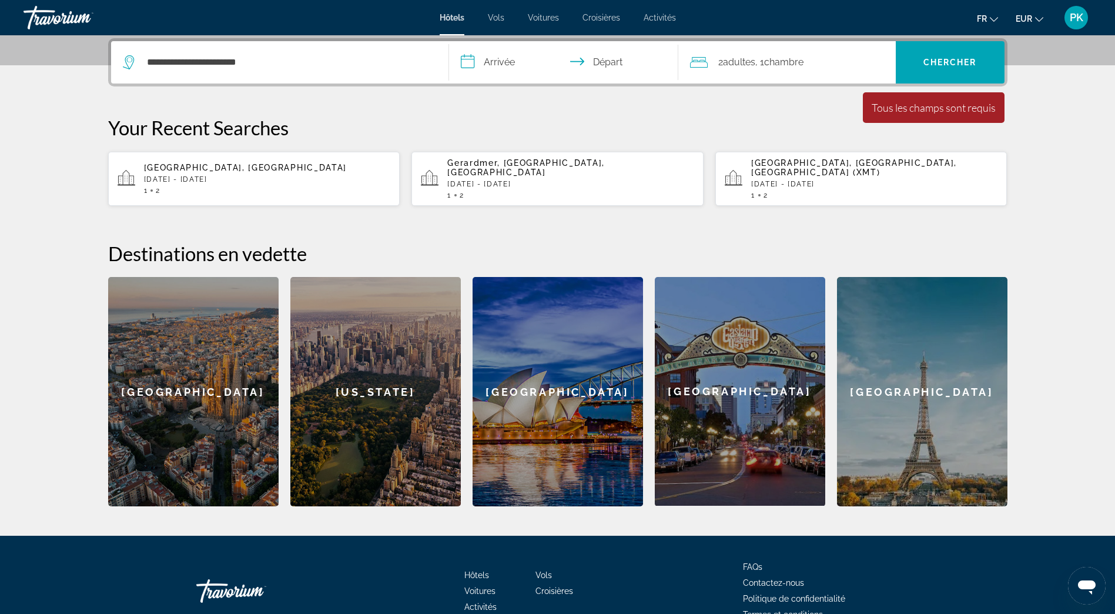
click at [502, 60] on input "**********" at bounding box center [566, 64] width 234 height 46
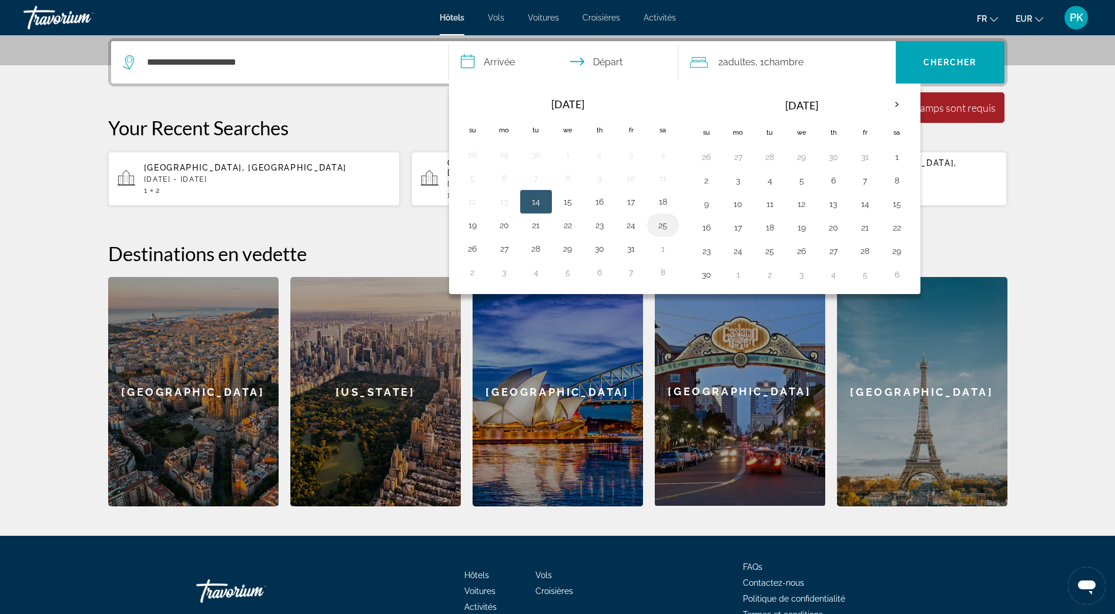
click at [667, 227] on button "25" at bounding box center [663, 225] width 19 height 16
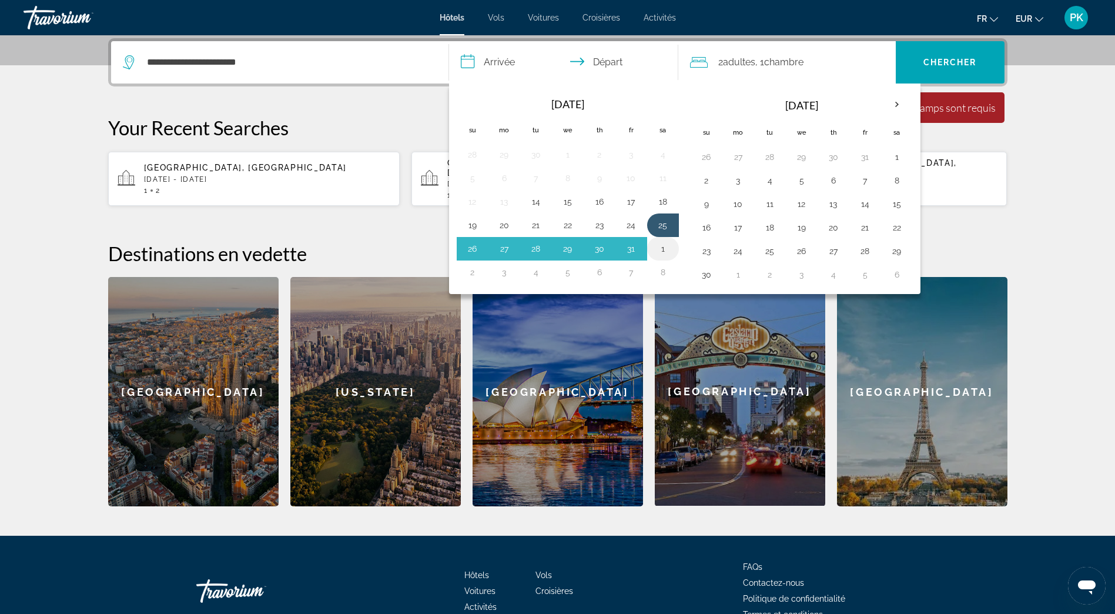
click at [660, 246] on button "1" at bounding box center [663, 248] width 19 height 16
type input "**********"
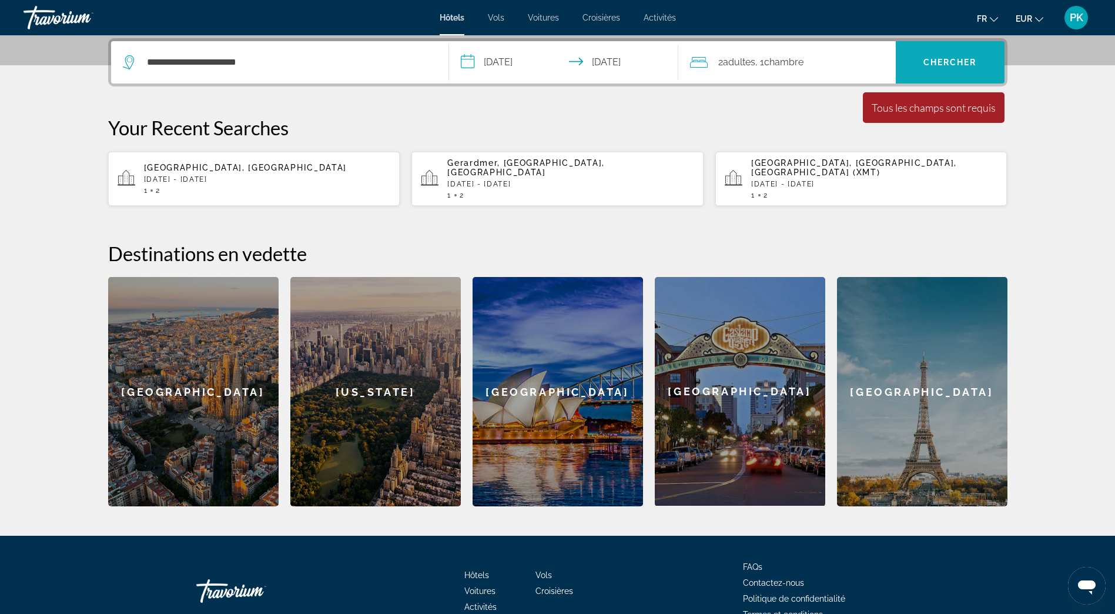
click at [933, 55] on span "Search" at bounding box center [950, 62] width 109 height 28
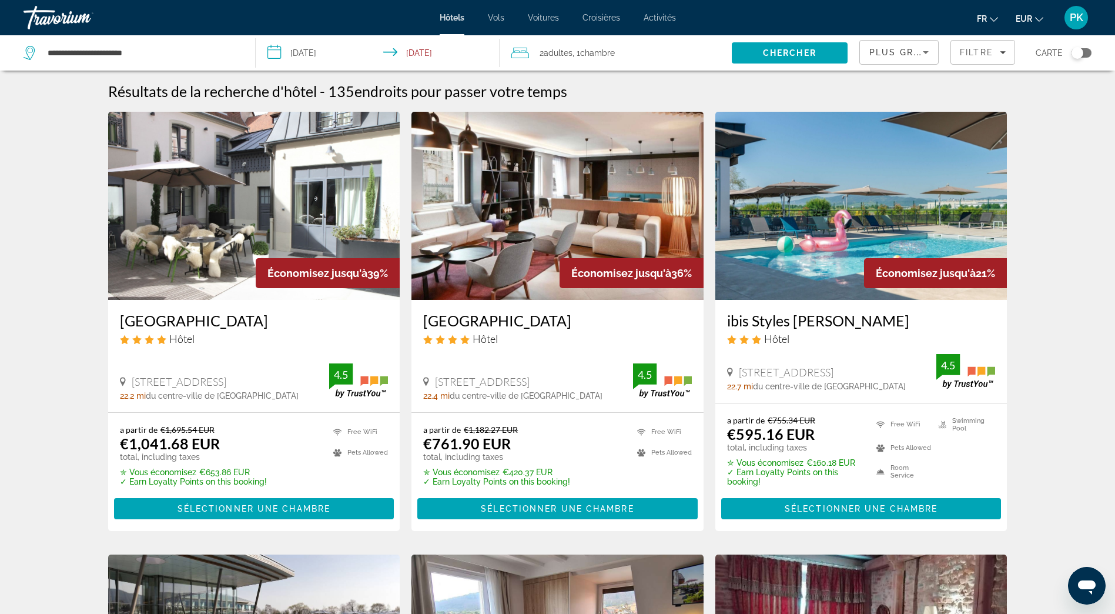
click at [927, 52] on icon "Sort by" at bounding box center [926, 52] width 6 height 3
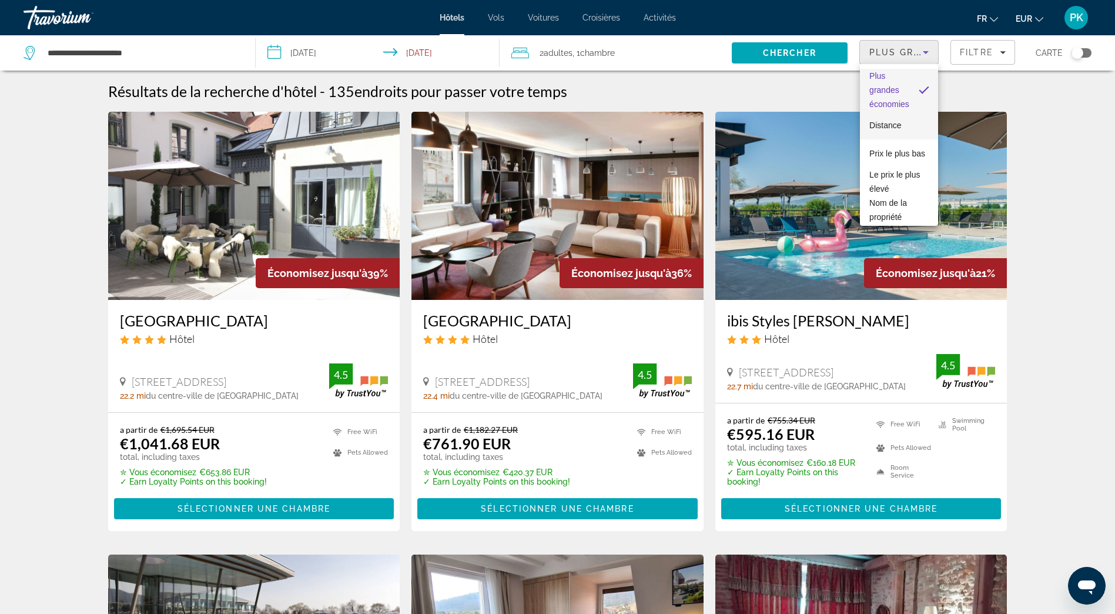
click at [886, 123] on span "Distance" at bounding box center [885, 124] width 32 height 9
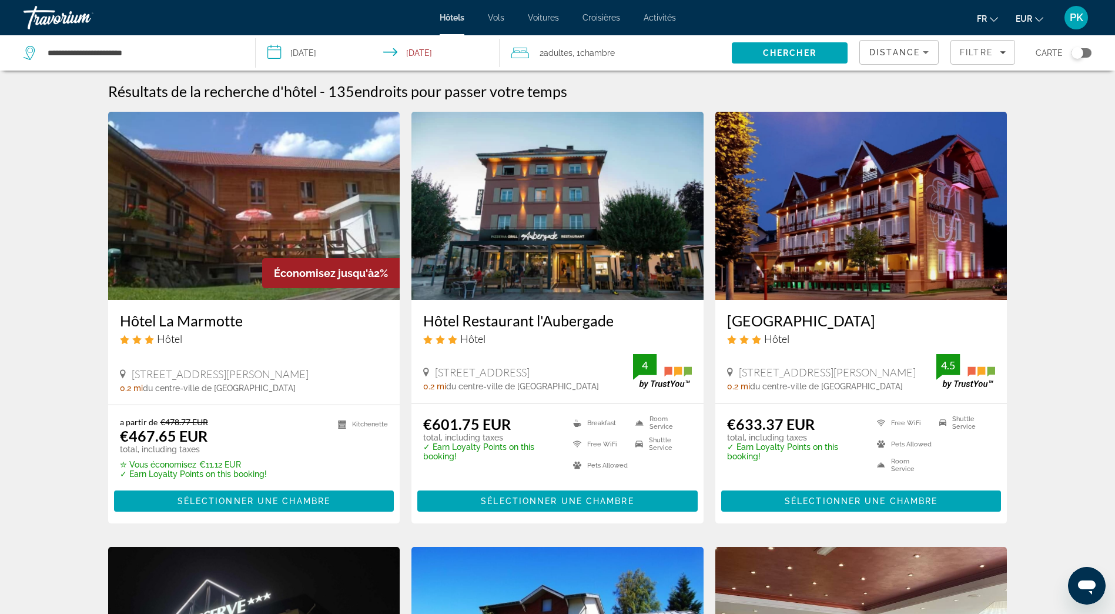
click at [270, 52] on input "**********" at bounding box center [380, 54] width 249 height 39
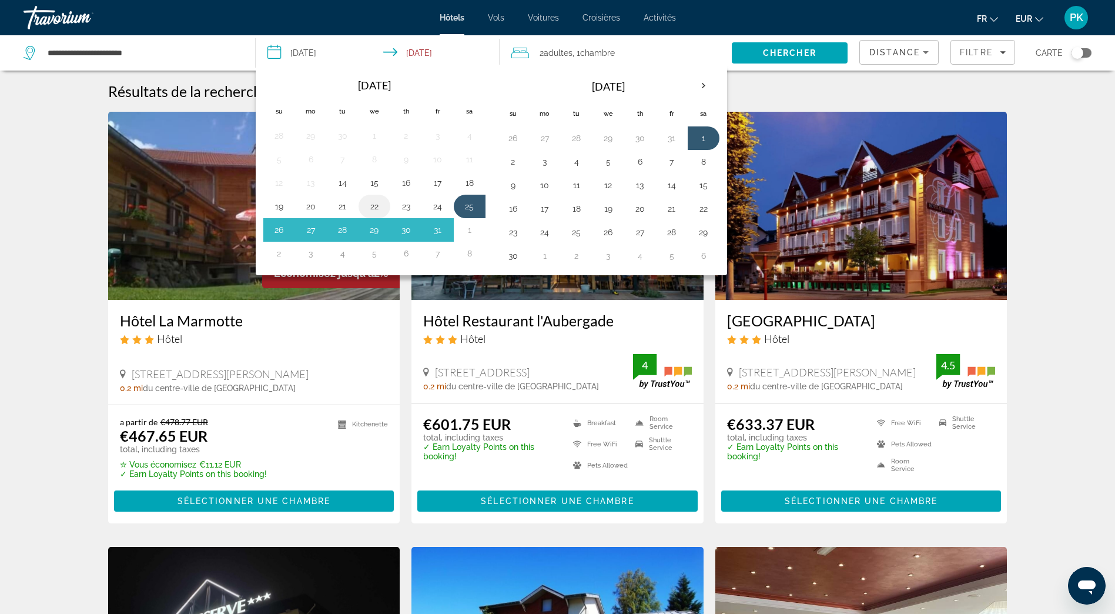
click at [375, 205] on button "22" at bounding box center [374, 206] width 19 height 16
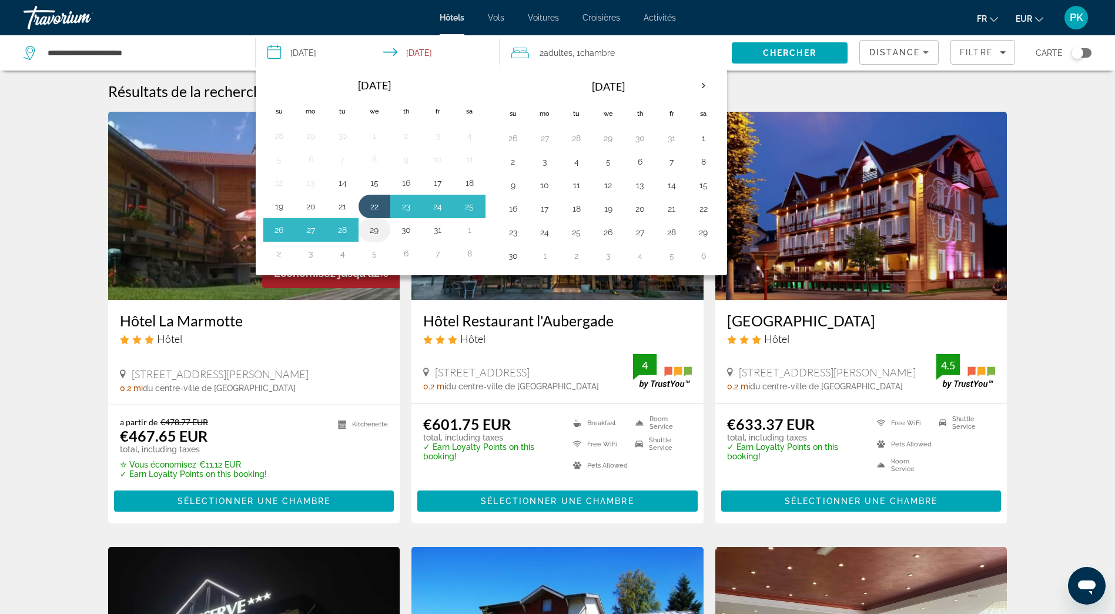
click at [373, 236] on button "29" at bounding box center [374, 230] width 19 height 16
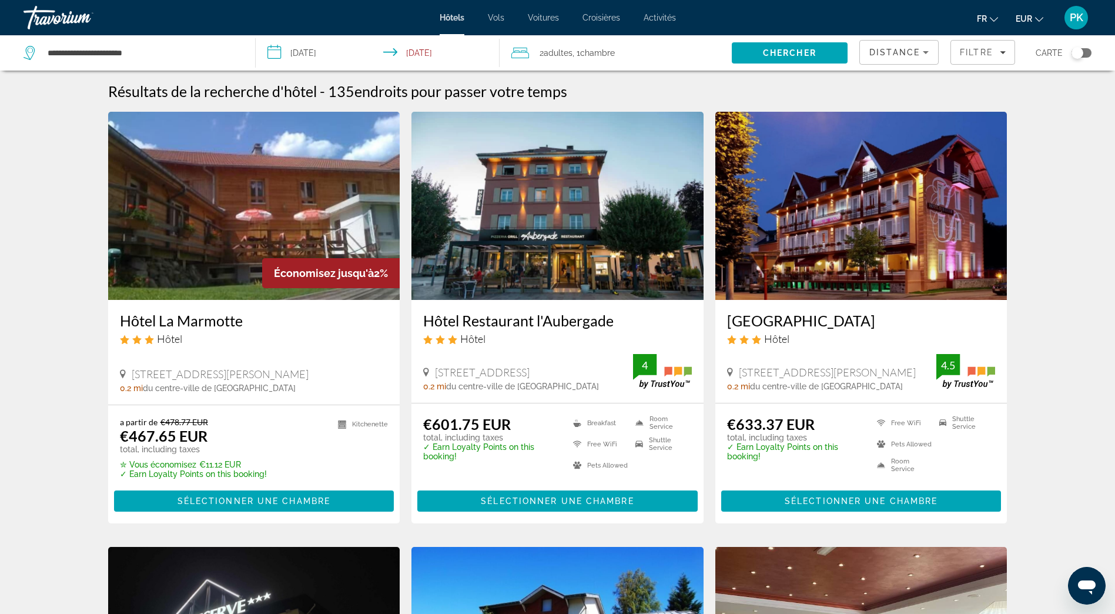
type input "**********"
click at [807, 52] on span "Chercher" at bounding box center [789, 52] width 53 height 9
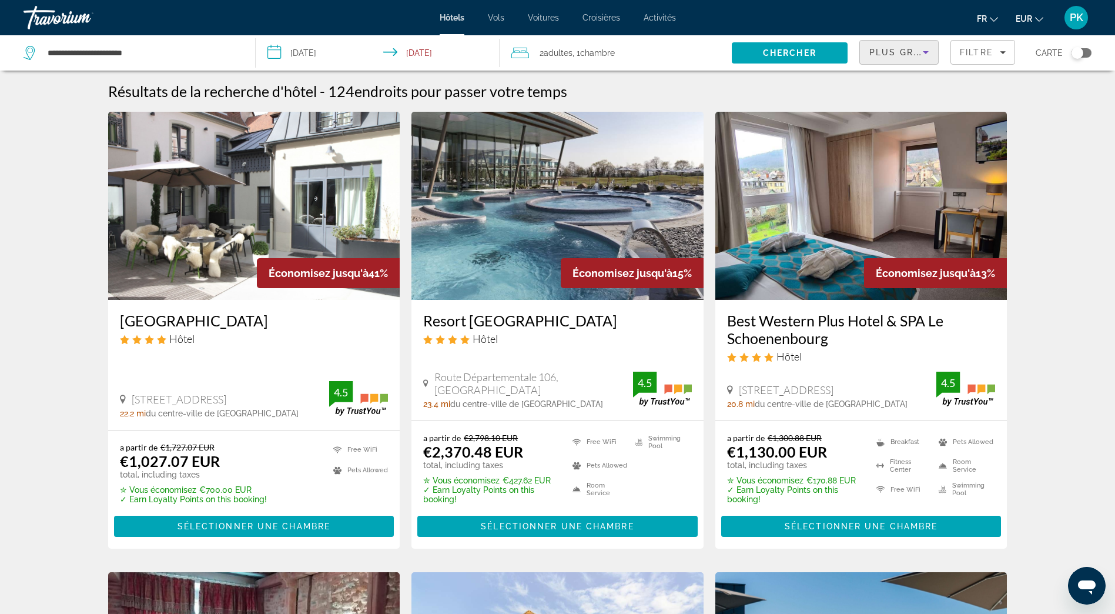
click at [896, 51] on span "Plus grandes économies" at bounding box center [939, 52] width 140 height 9
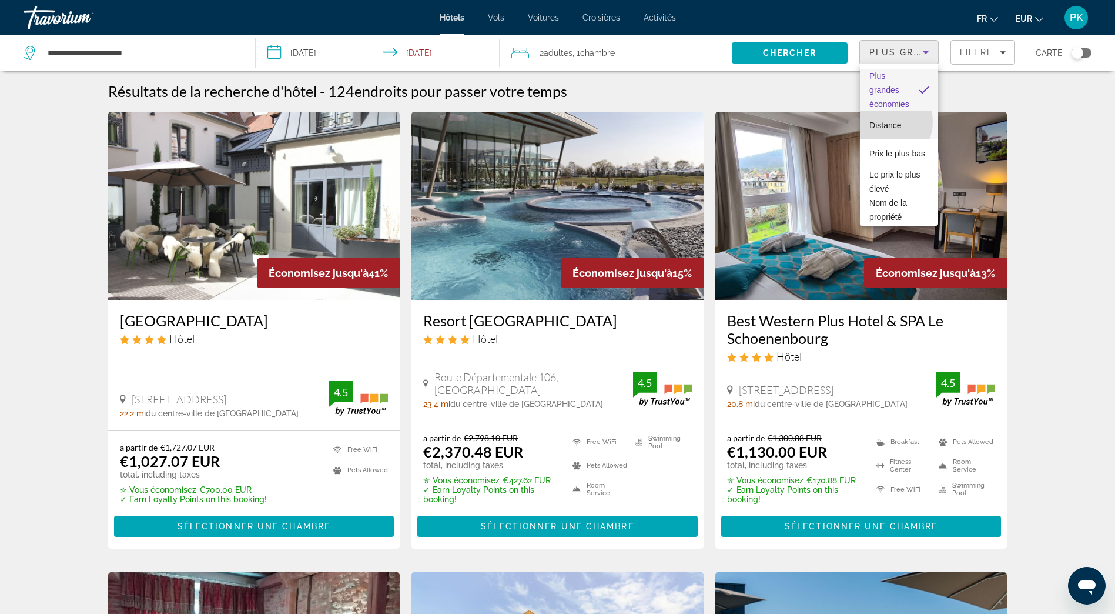
click at [885, 122] on span "Distance" at bounding box center [885, 124] width 32 height 9
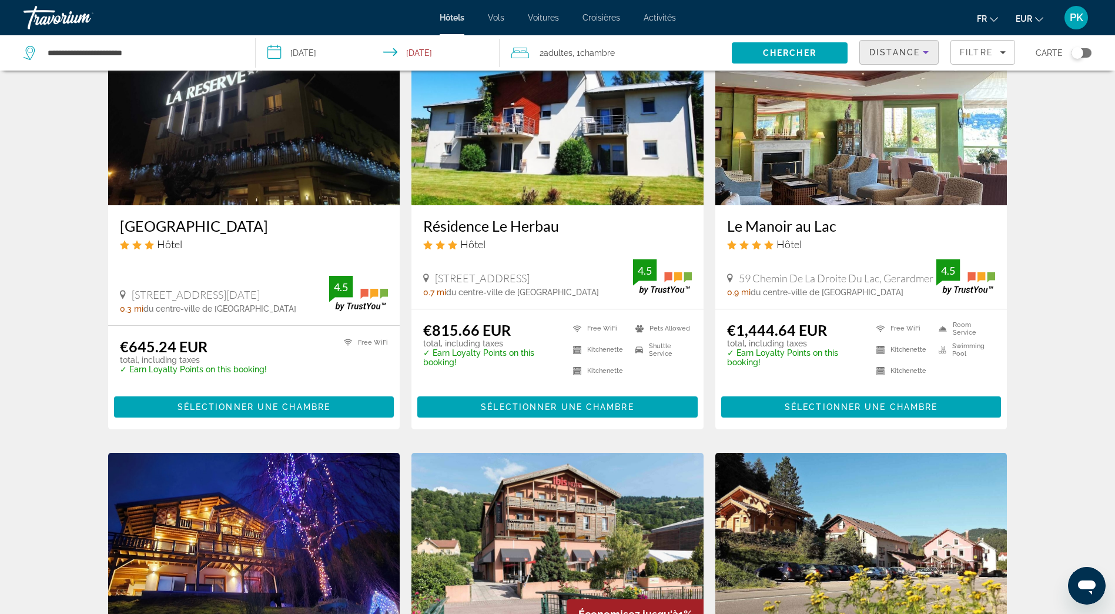
scroll to position [353, 0]
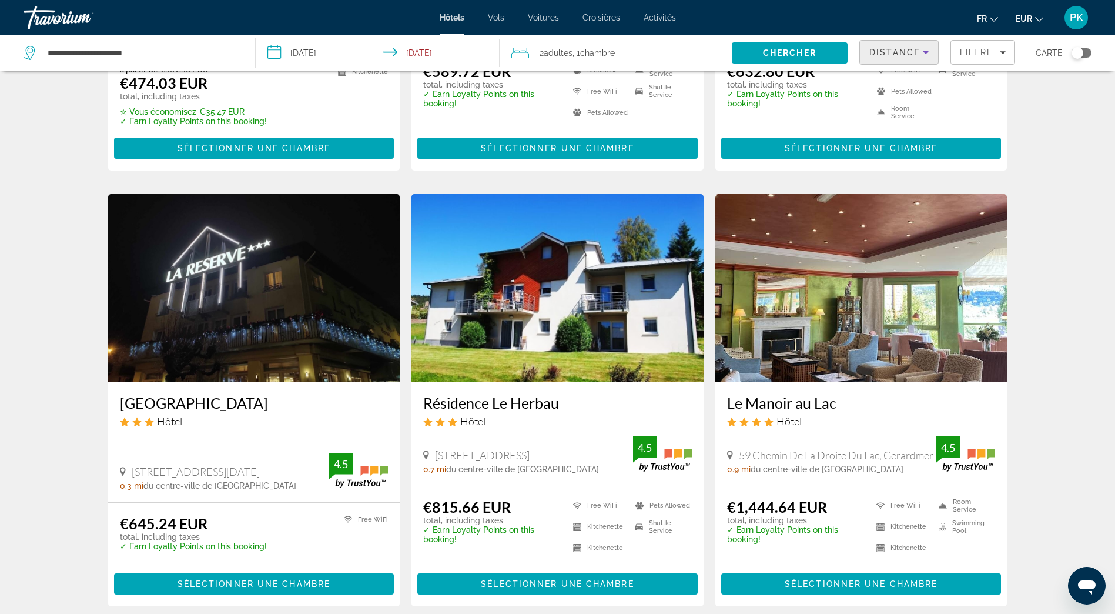
click at [895, 48] on span "Distance" at bounding box center [894, 52] width 51 height 9
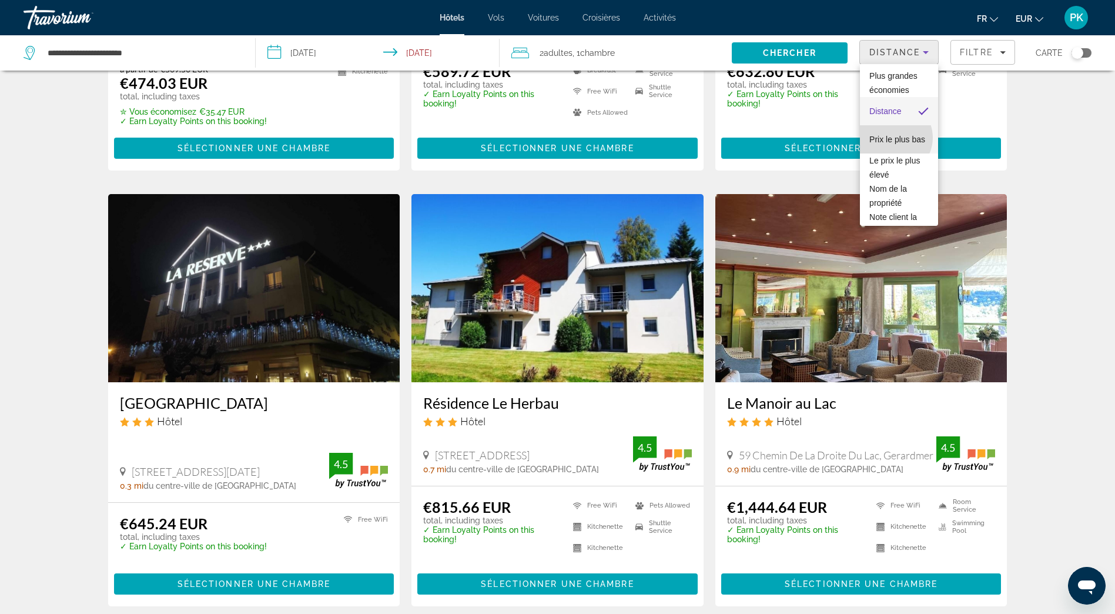
click at [893, 138] on span "Prix le plus bas" at bounding box center [897, 139] width 56 height 14
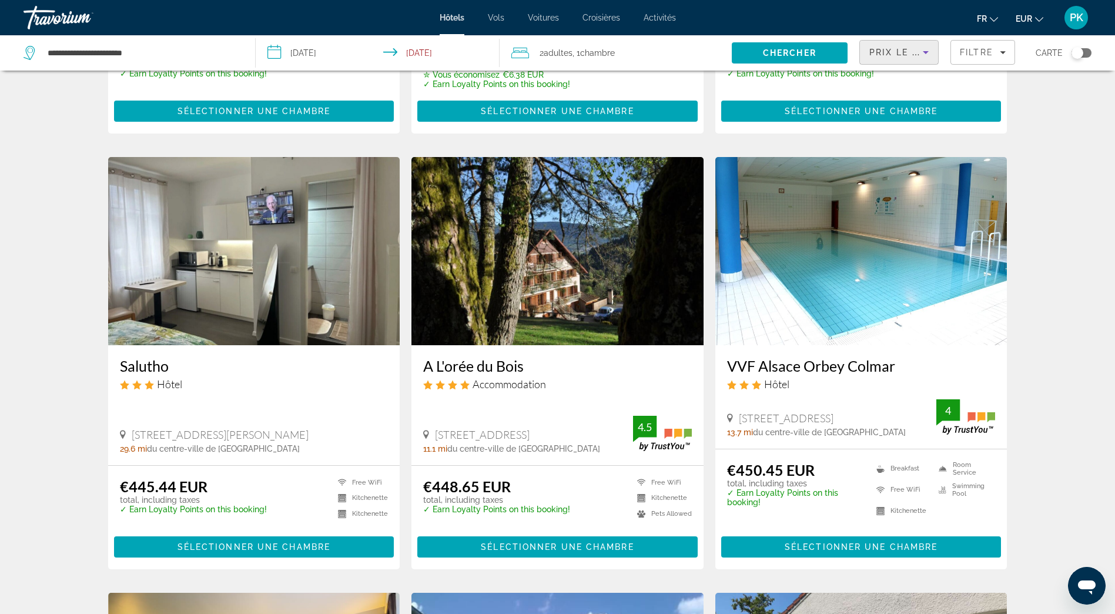
scroll to position [411, 0]
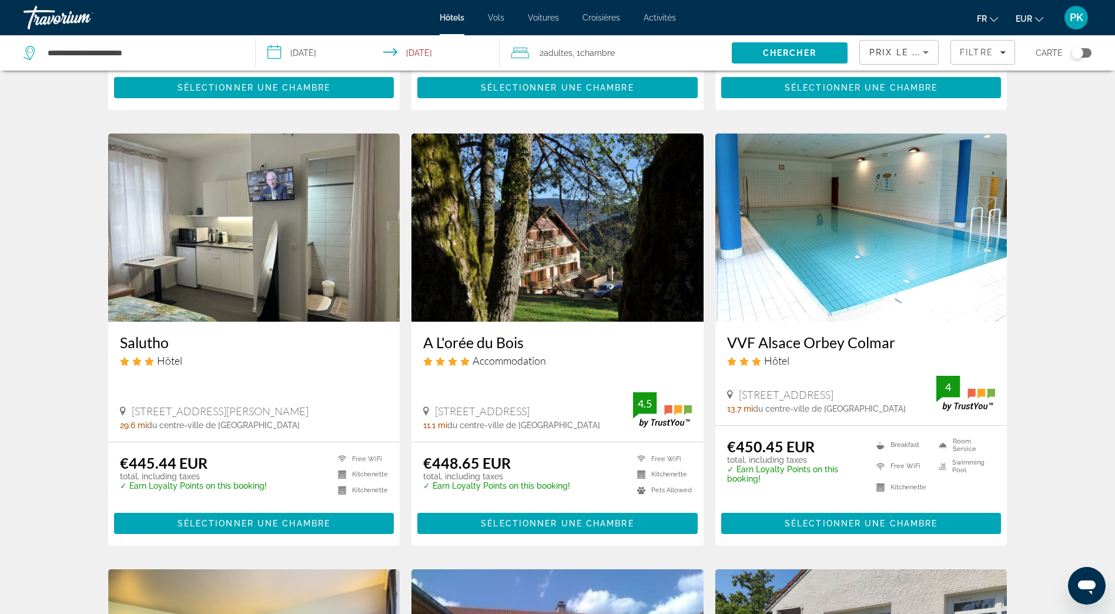
click at [554, 251] on img "Main content" at bounding box center [557, 227] width 292 height 188
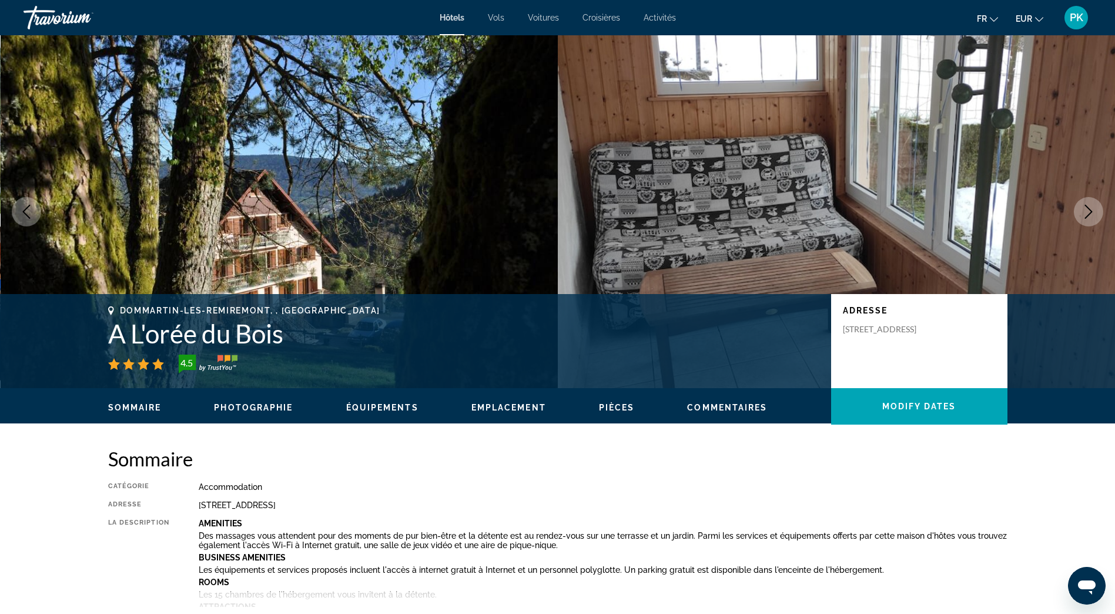
click at [1092, 213] on icon "Next image" at bounding box center [1089, 212] width 14 height 14
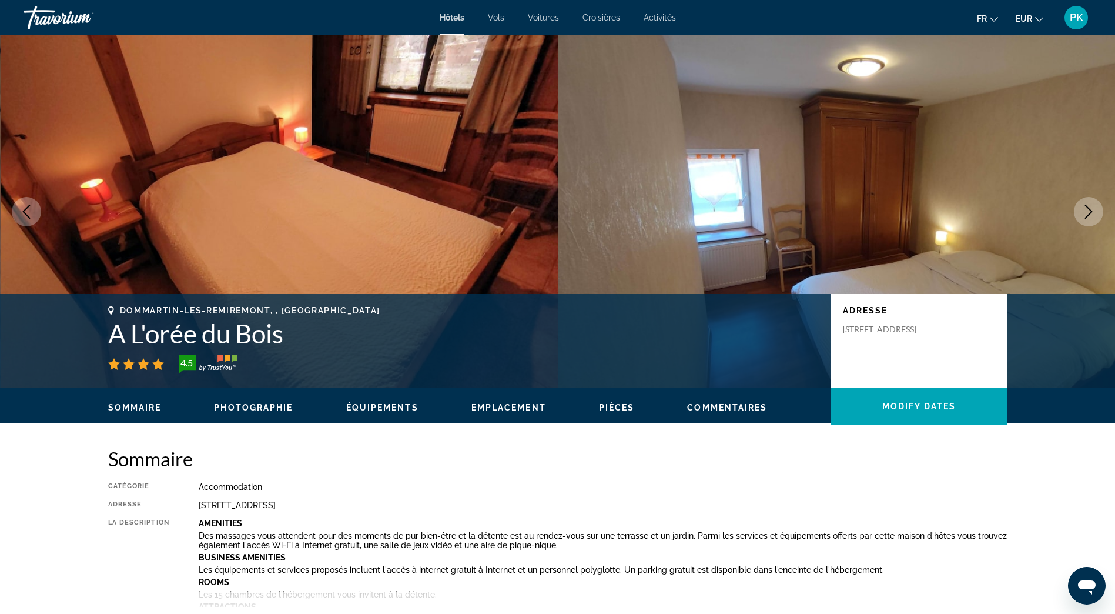
click at [1092, 213] on icon "Next image" at bounding box center [1089, 212] width 14 height 14
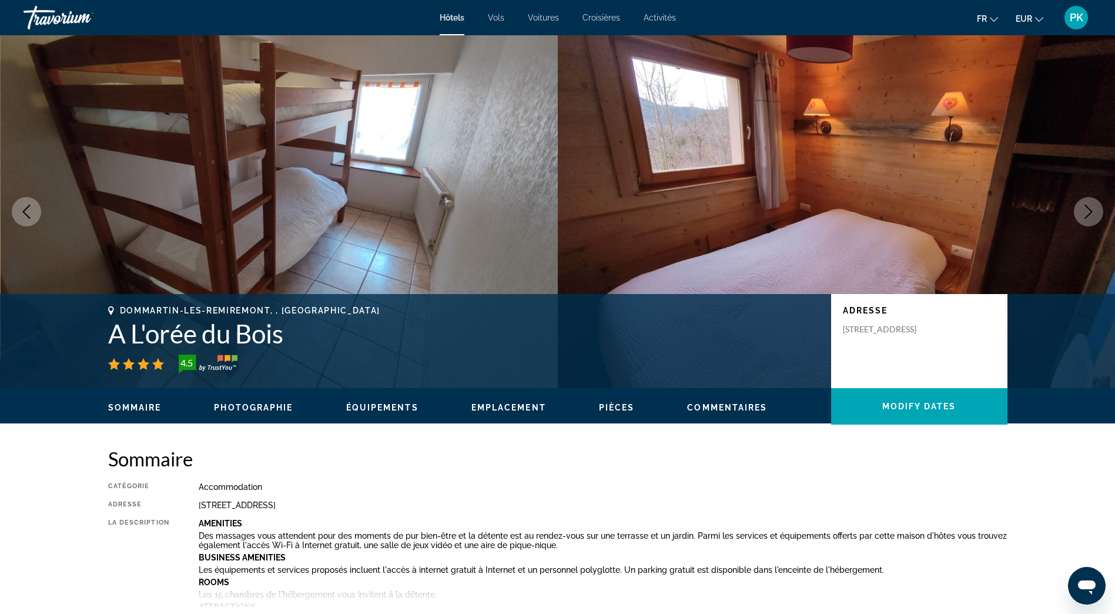
click at [1092, 213] on icon "Next image" at bounding box center [1089, 212] width 14 height 14
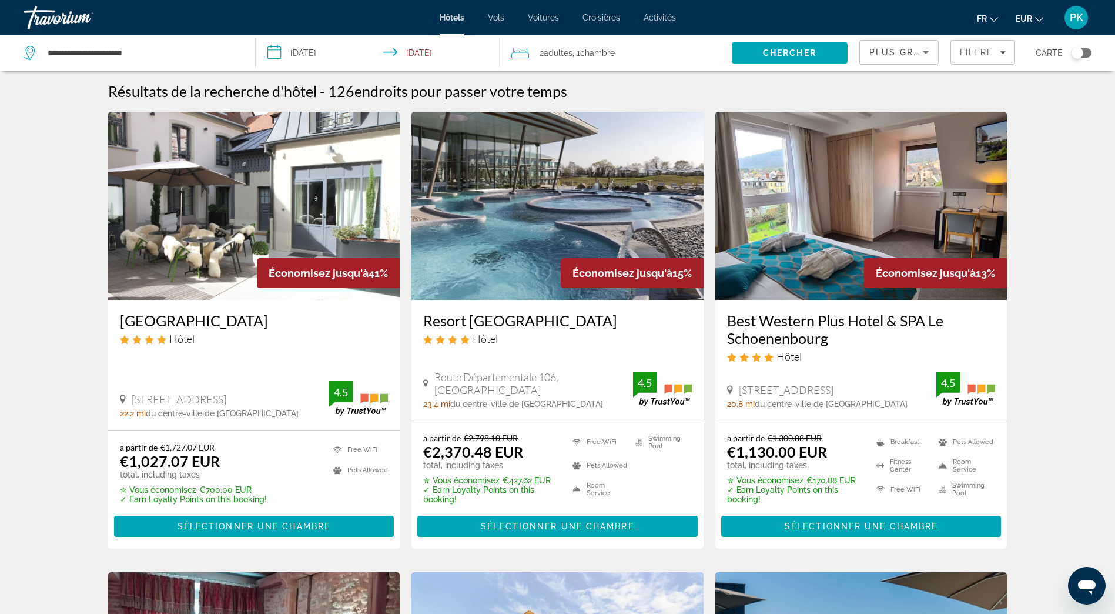
click at [413, 55] on input "**********" at bounding box center [380, 54] width 249 height 39
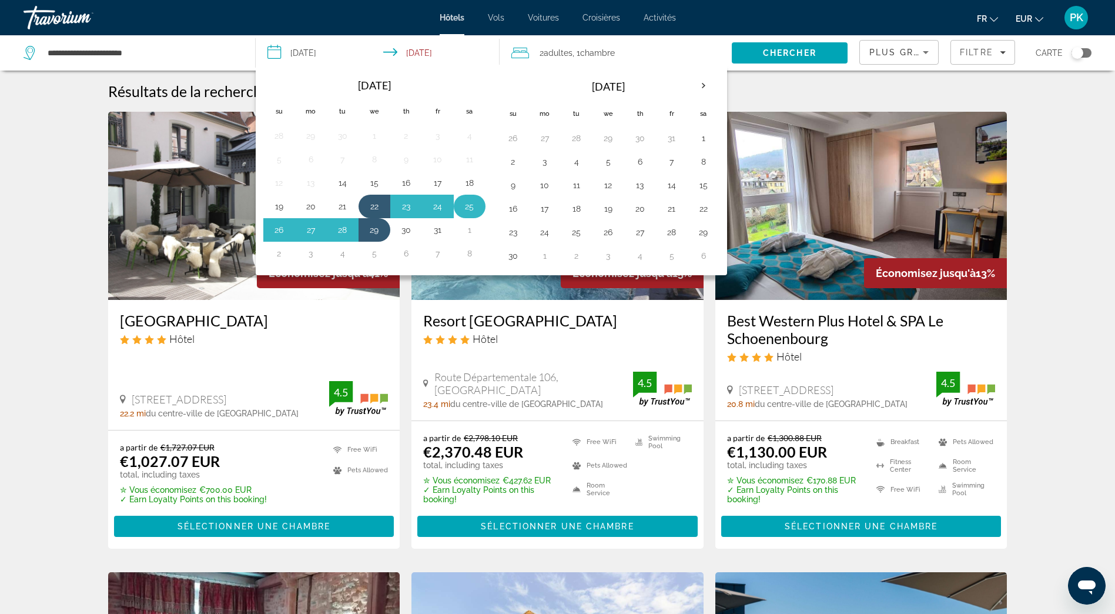
click at [471, 207] on button "25" at bounding box center [469, 206] width 19 height 16
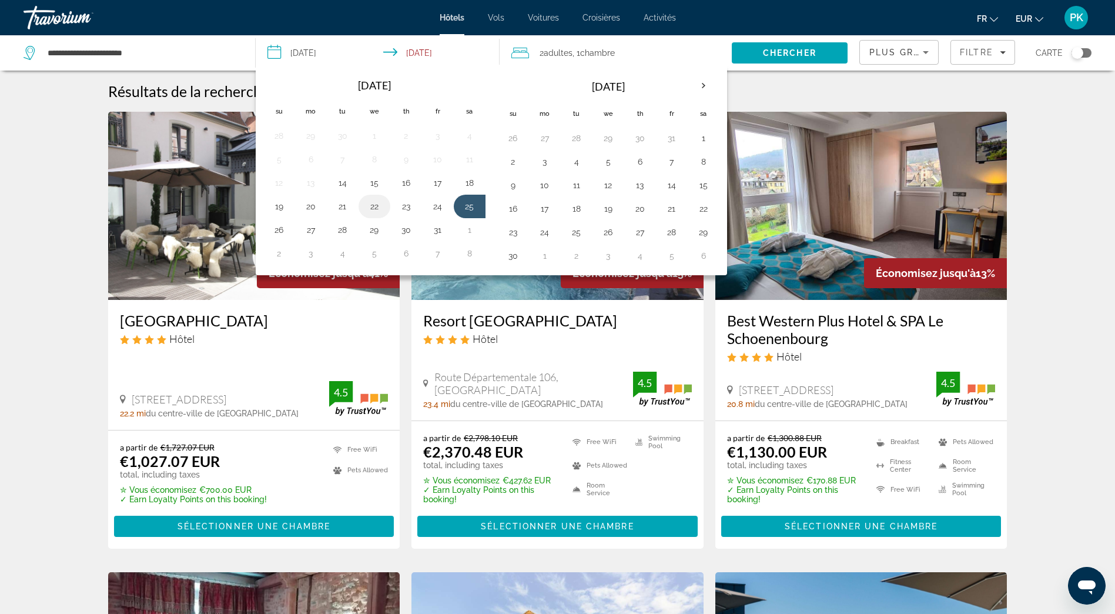
click at [374, 211] on button "22" at bounding box center [374, 206] width 19 height 16
type input "**********"
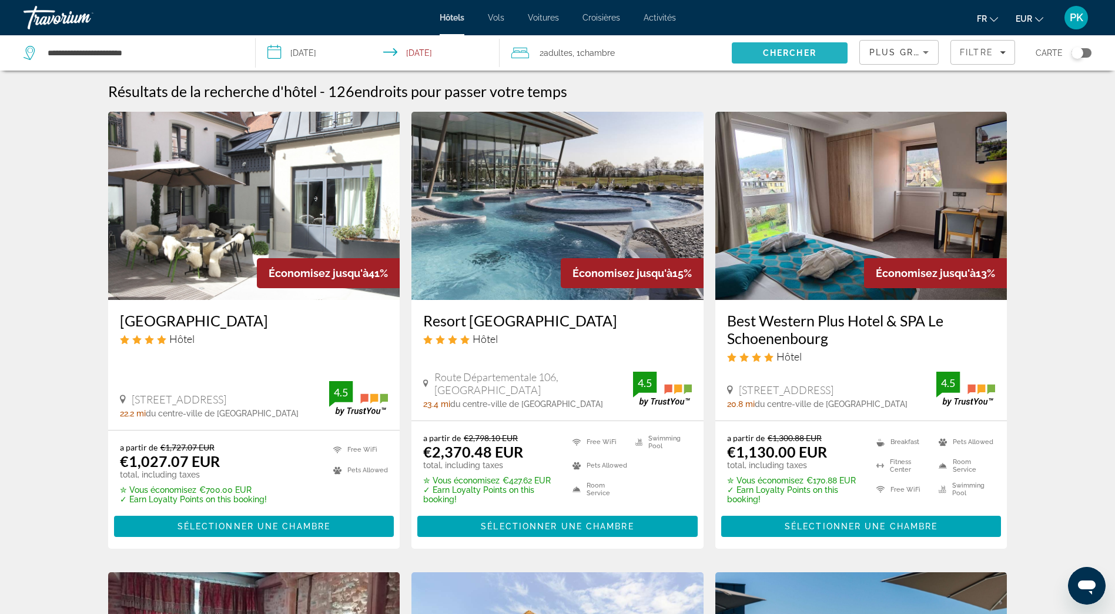
click at [794, 56] on span "Chercher" at bounding box center [789, 52] width 53 height 9
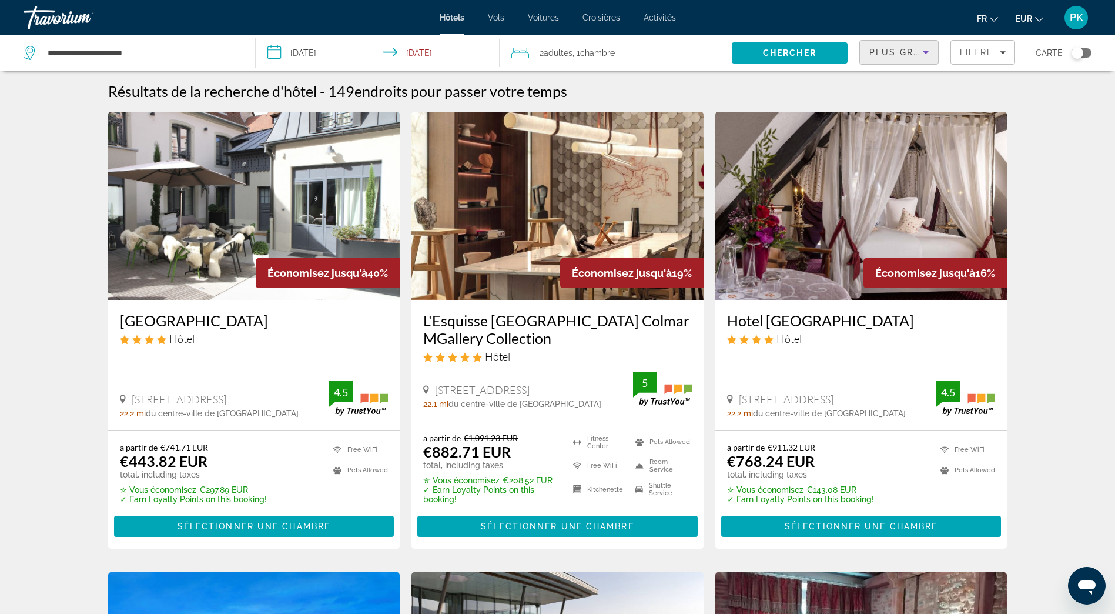
click at [886, 55] on span "Plus grandes économies" at bounding box center [939, 52] width 140 height 9
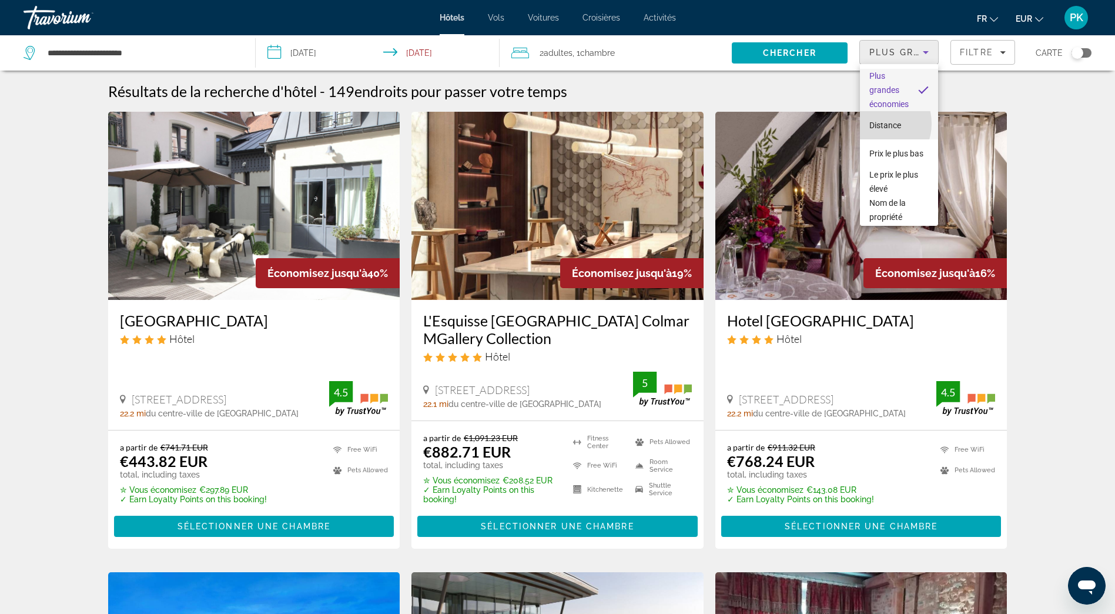
click at [874, 123] on span "Distance" at bounding box center [885, 124] width 32 height 9
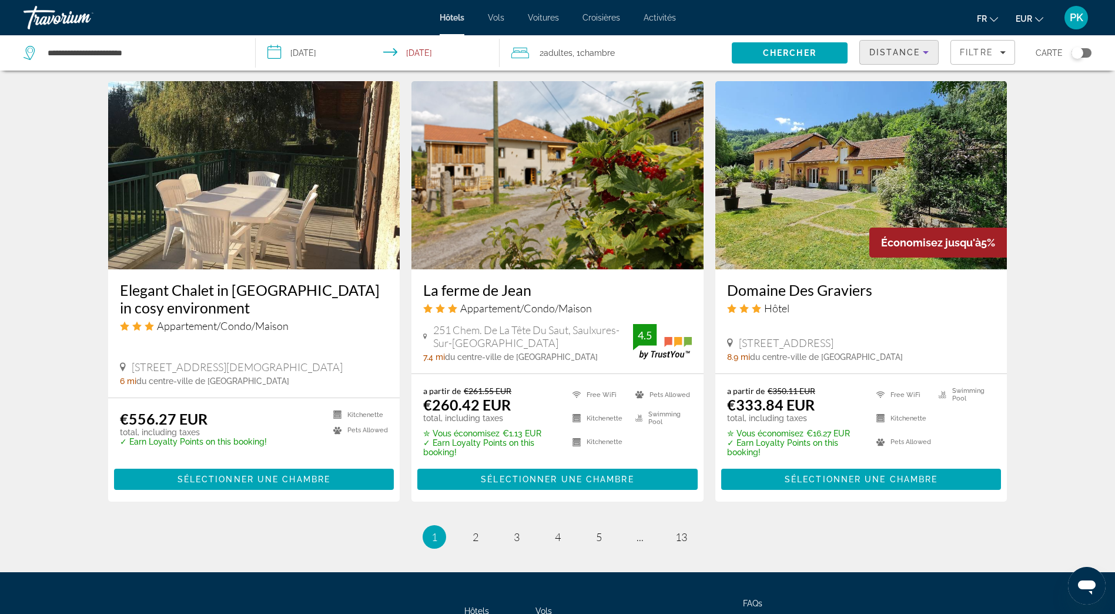
scroll to position [1352, 0]
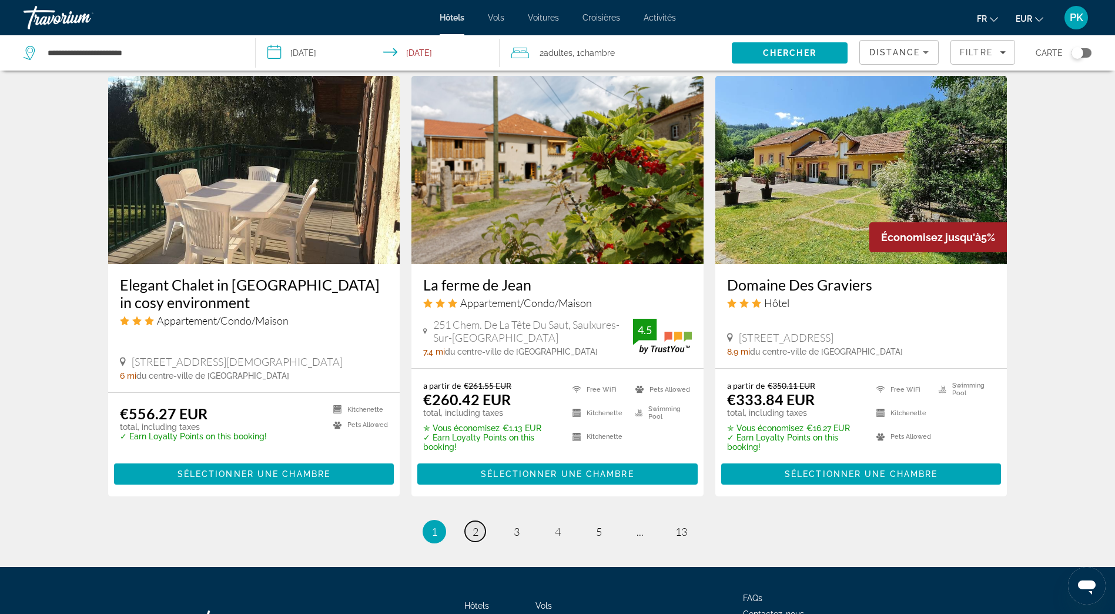
click at [480, 521] on link "page 2" at bounding box center [475, 531] width 21 height 21
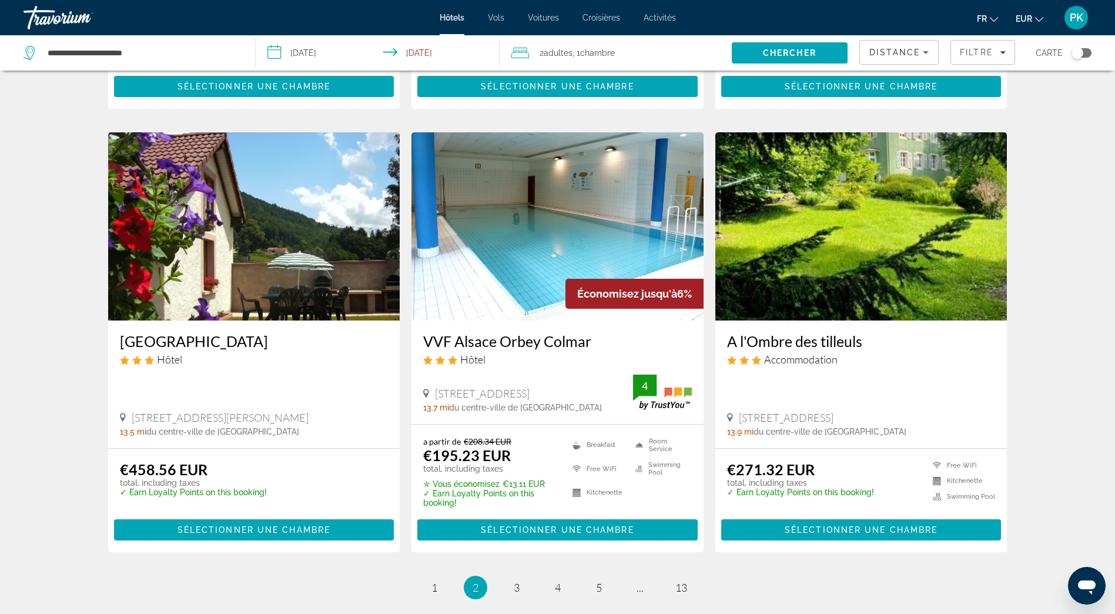
scroll to position [1352, 0]
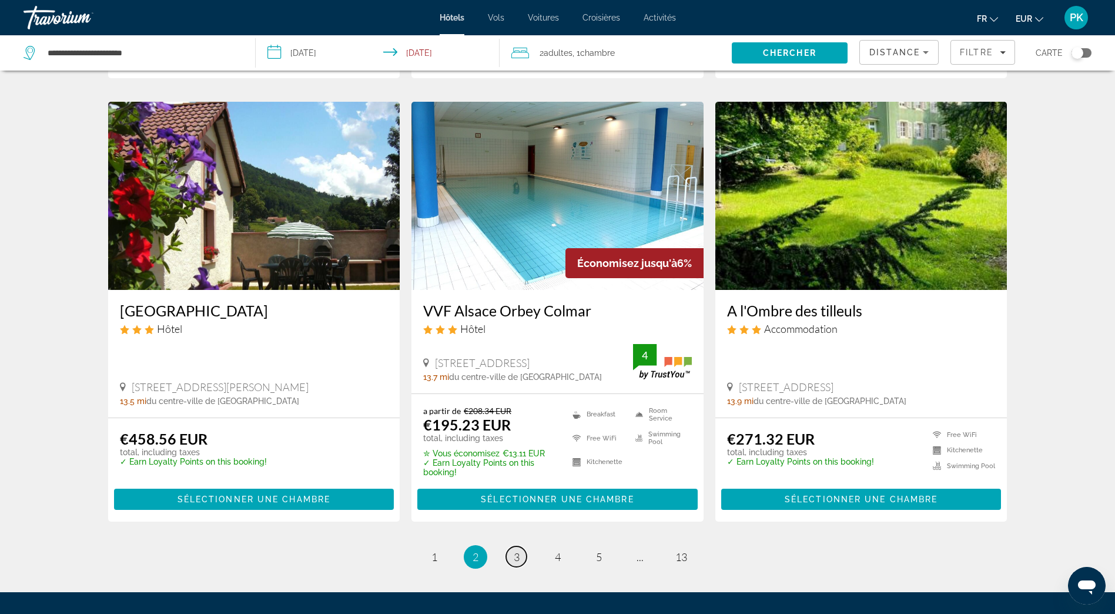
click at [515, 550] on span "3" at bounding box center [517, 556] width 6 height 13
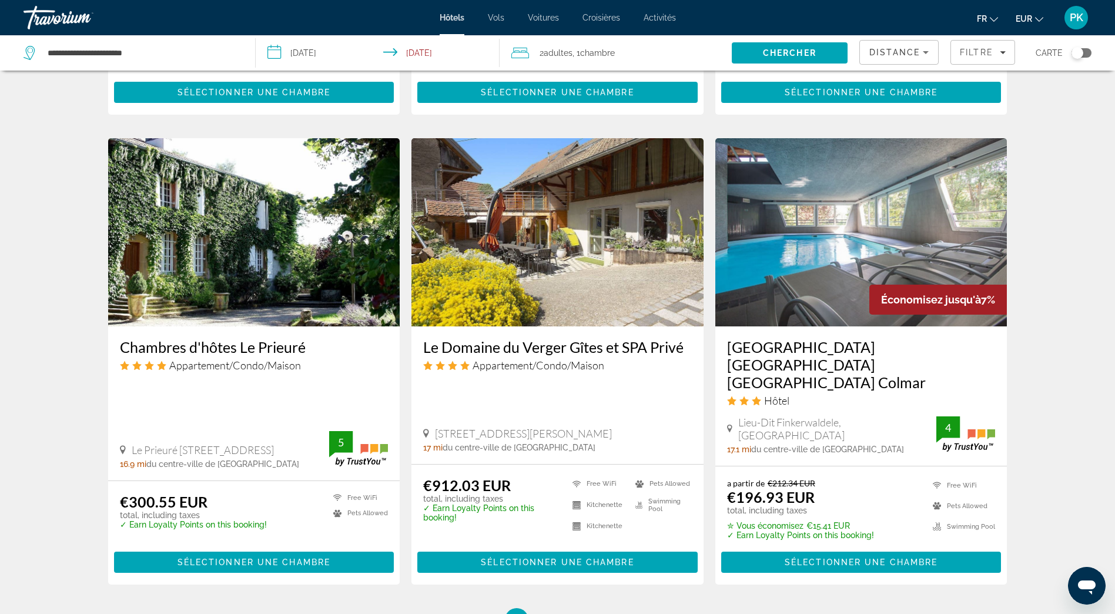
scroll to position [1352, 0]
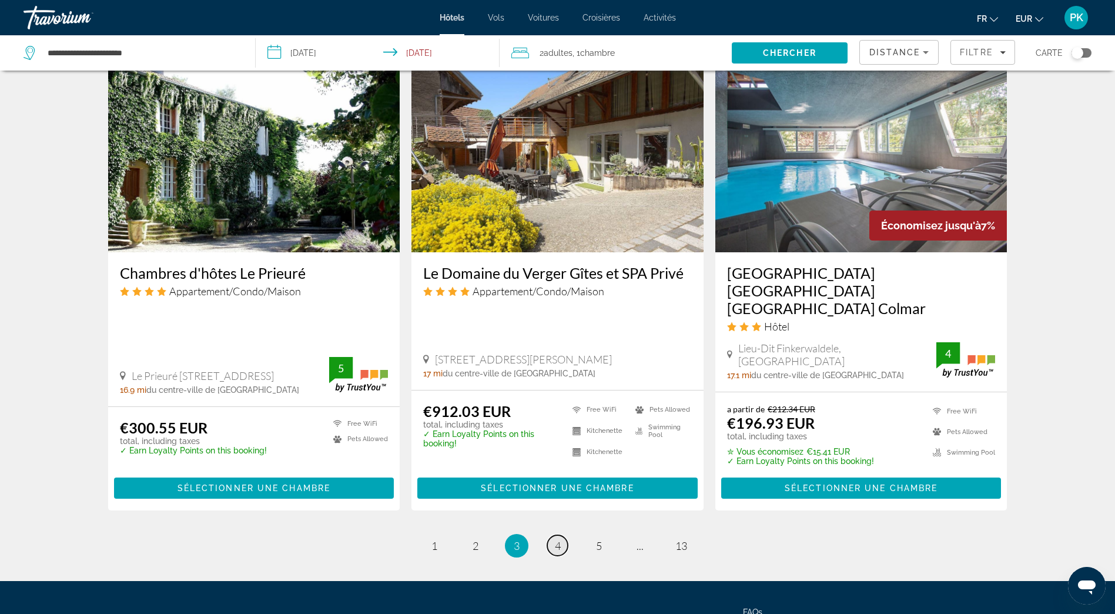
click at [562, 535] on link "page 4" at bounding box center [557, 545] width 21 height 21
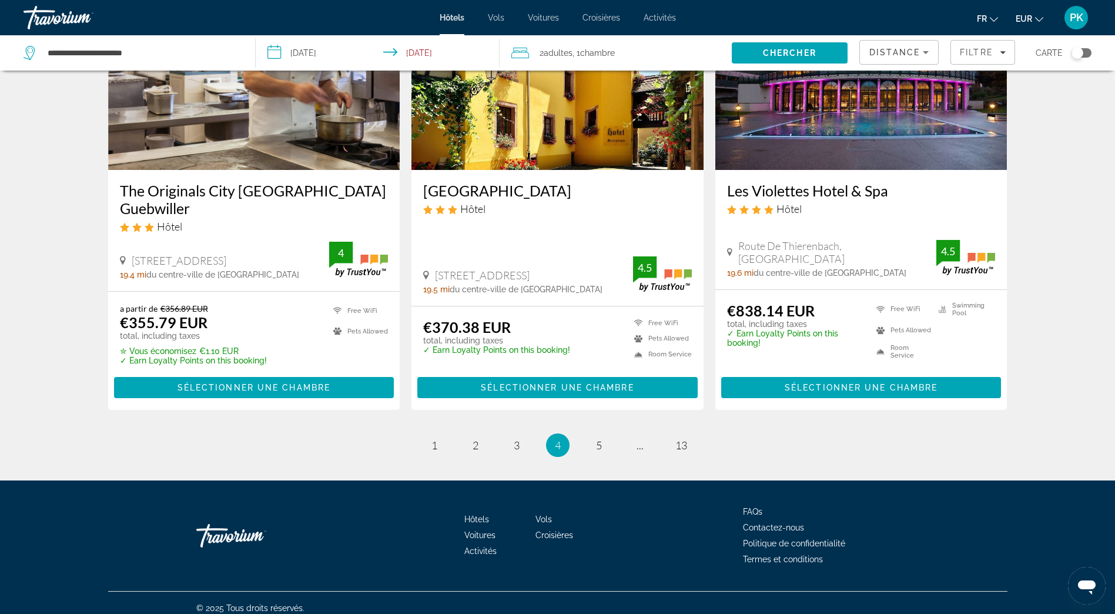
scroll to position [1441, 0]
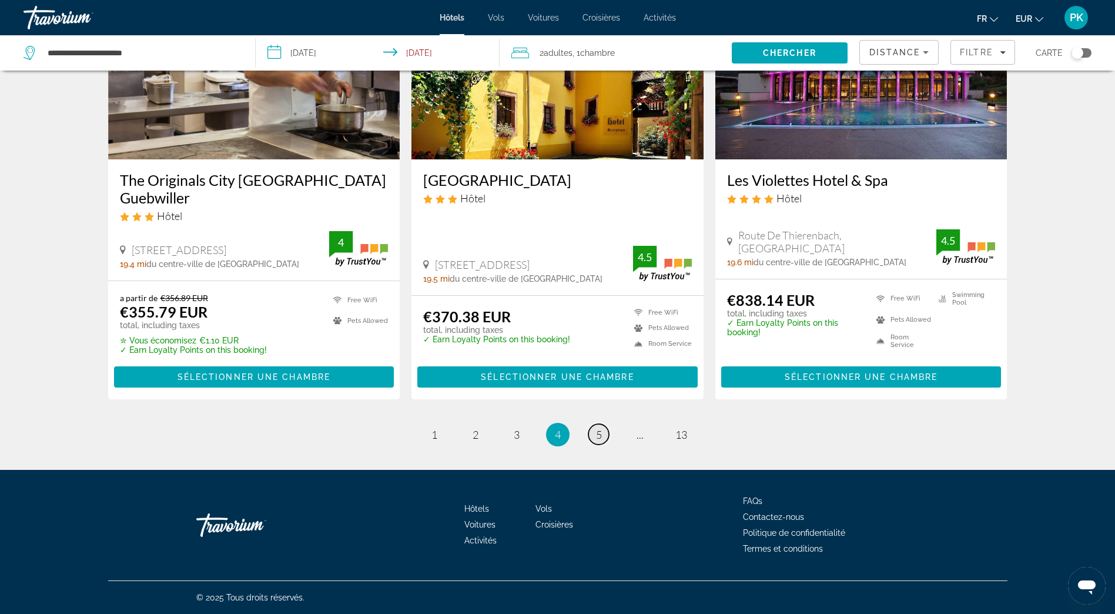
click at [596, 438] on span "5" at bounding box center [599, 434] width 6 height 13
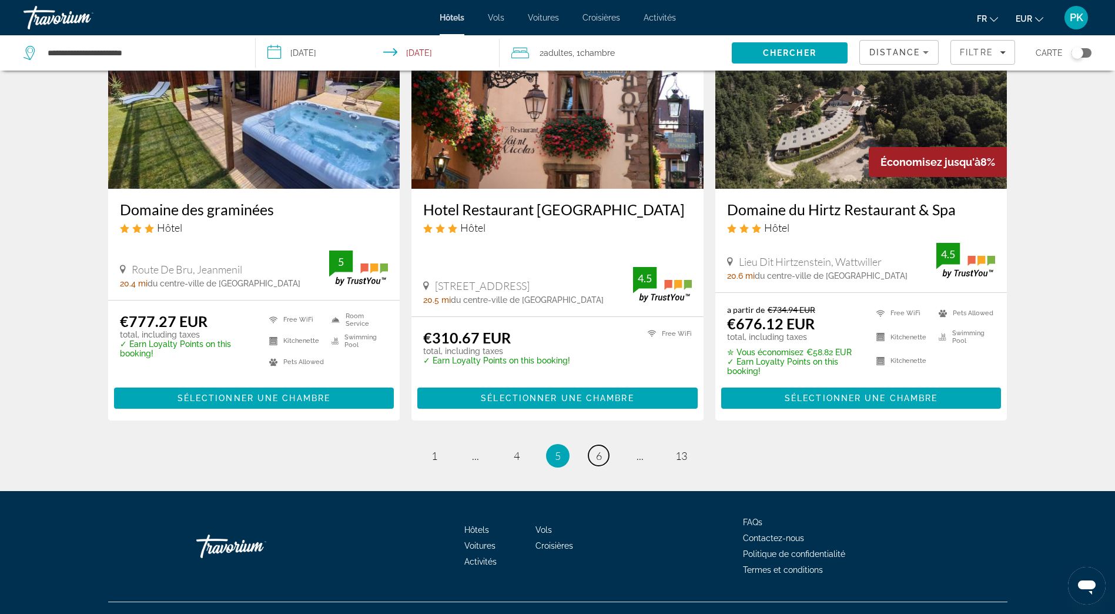
scroll to position [1422, 0]
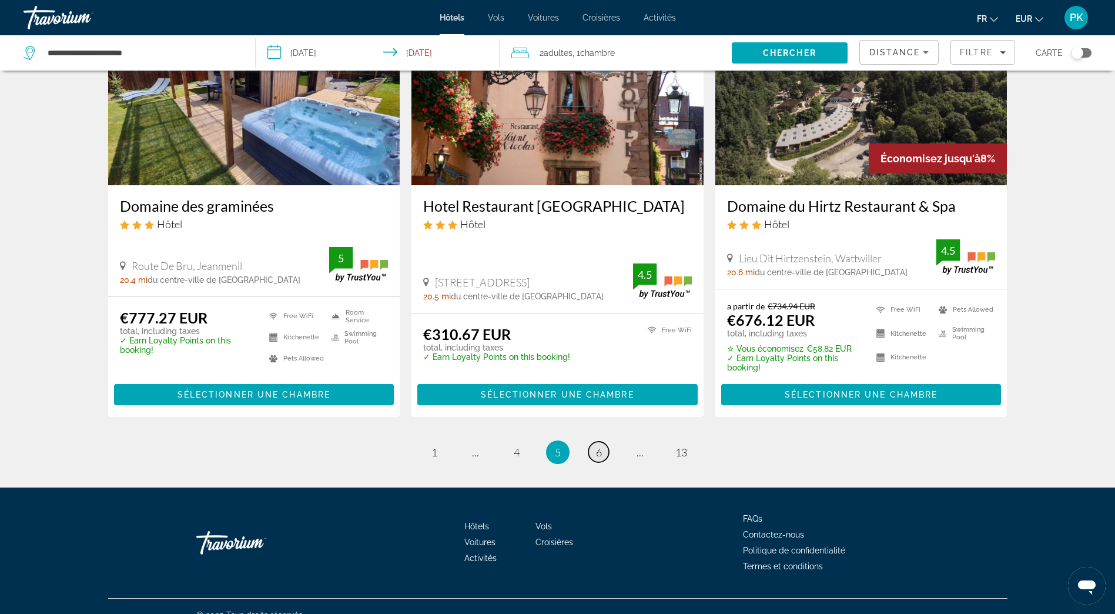
click at [594, 441] on link "page 6" at bounding box center [598, 451] width 21 height 21
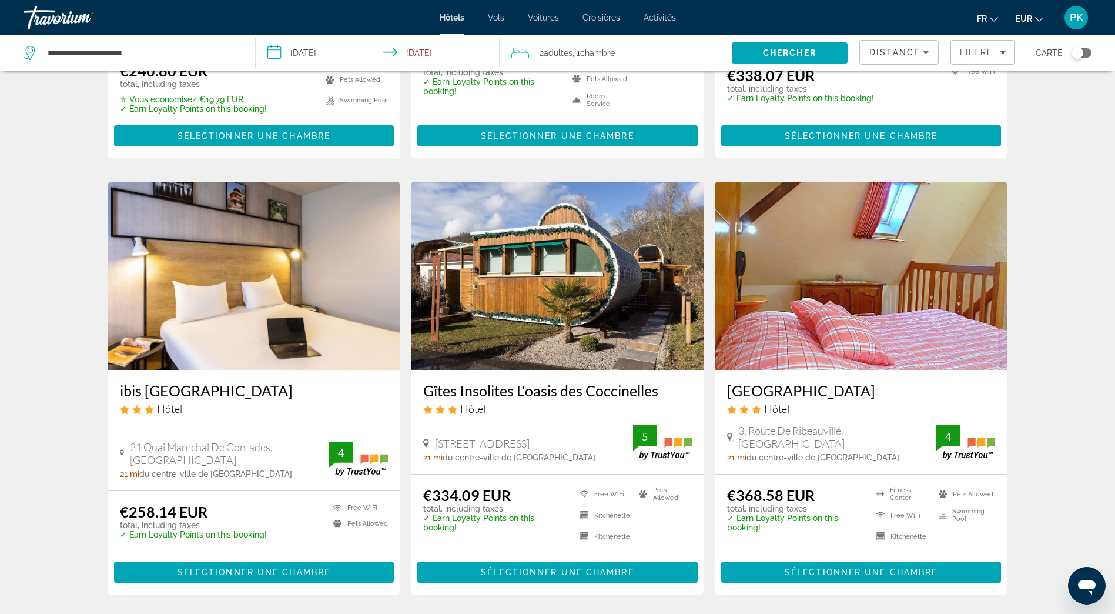
scroll to position [1352, 0]
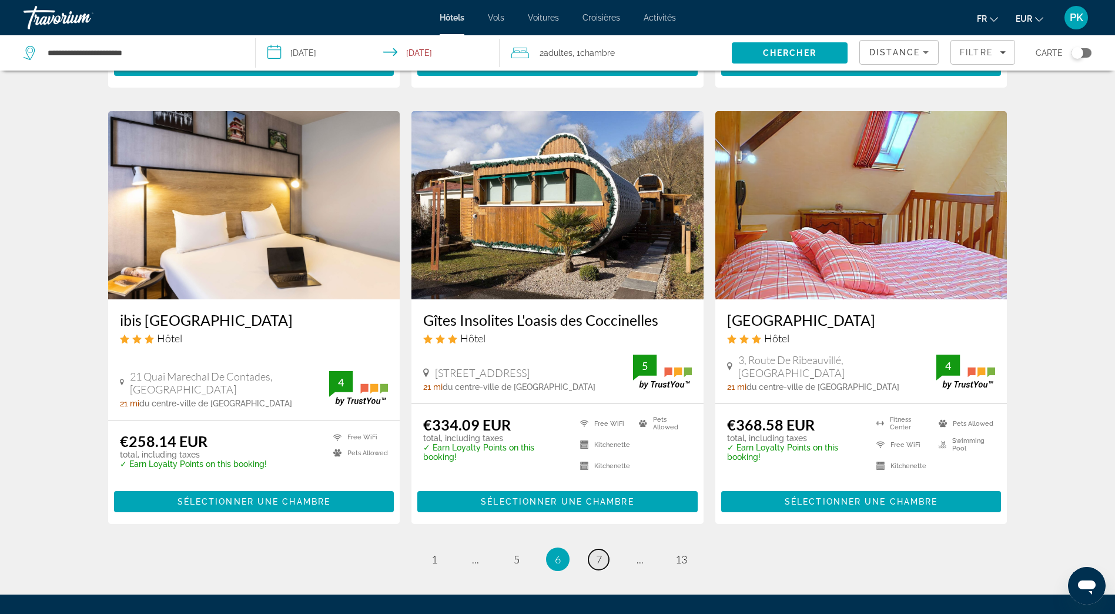
click at [601, 553] on span "7" at bounding box center [599, 559] width 6 height 13
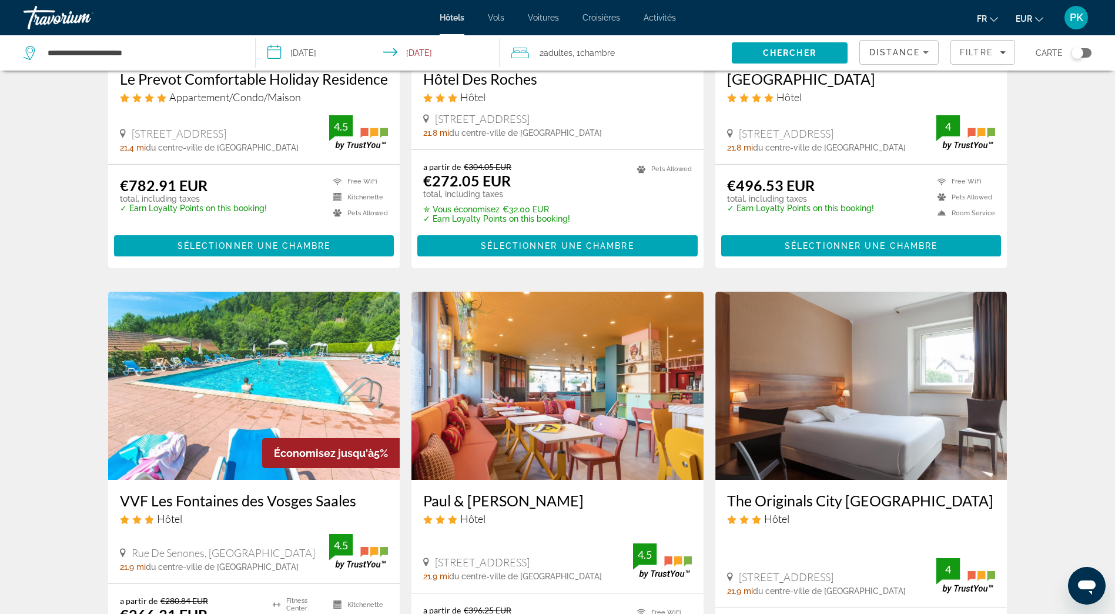
scroll to position [516, 0]
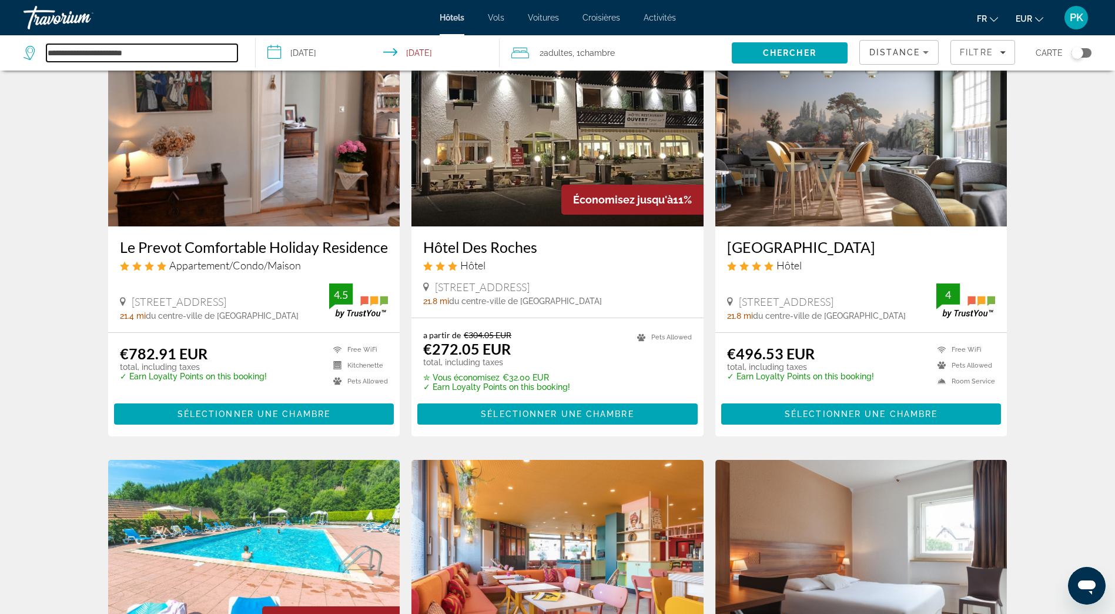
click at [95, 49] on input "**********" at bounding box center [141, 53] width 191 height 18
drag, startPoint x: 170, startPoint y: 56, endPoint x: 40, endPoint y: 21, distance: 135.3
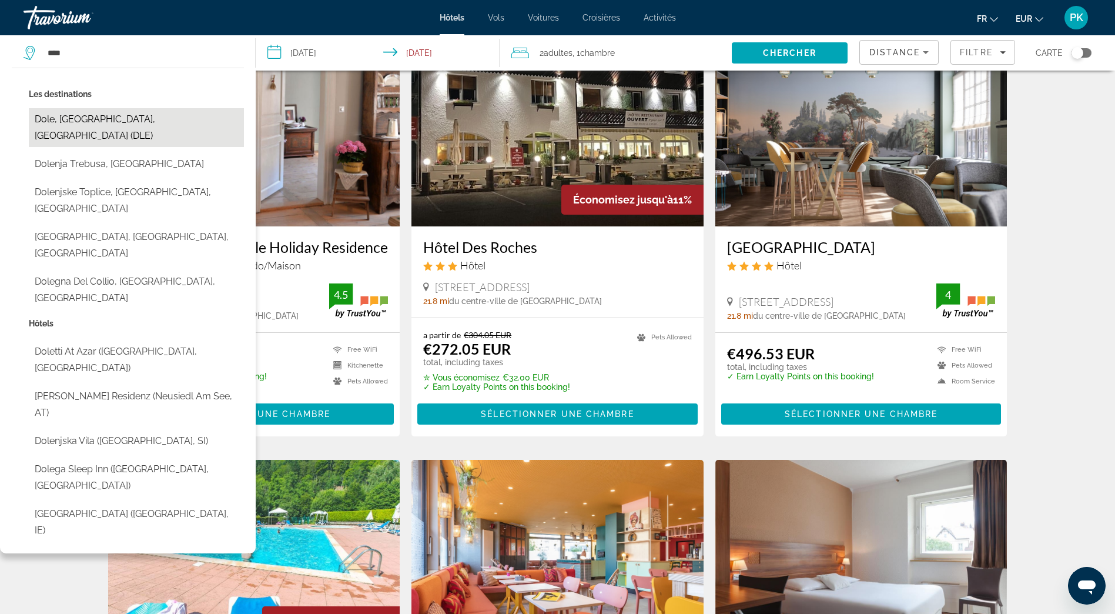
click at [106, 122] on button "Dole, [GEOGRAPHIC_DATA], [GEOGRAPHIC_DATA] (DLE)" at bounding box center [136, 127] width 215 height 39
type input "**********"
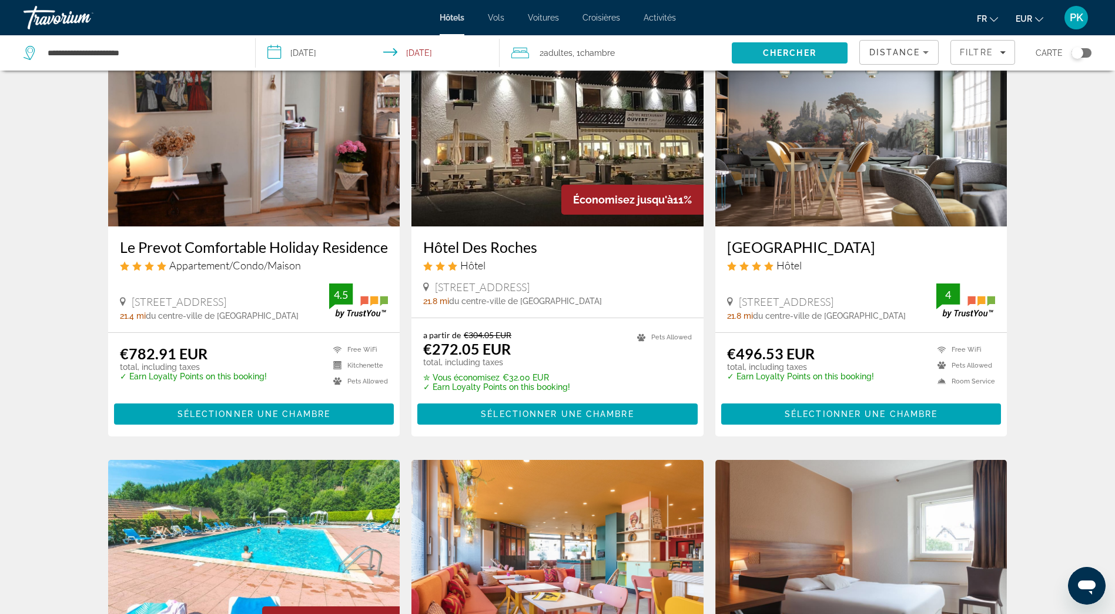
click at [817, 46] on span "Search" at bounding box center [790, 53] width 116 height 28
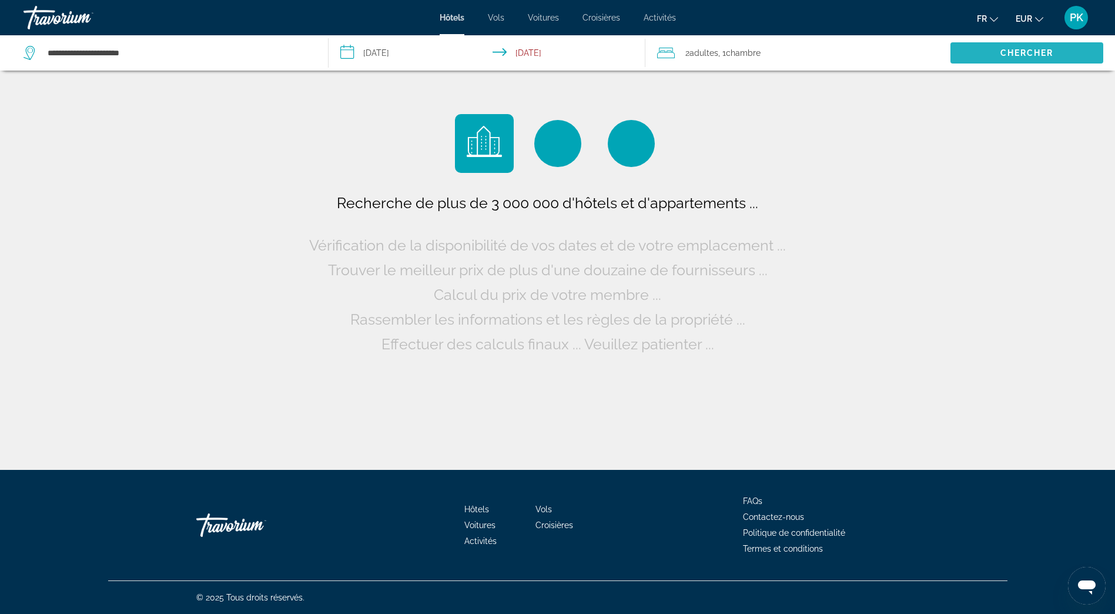
scroll to position [0, 0]
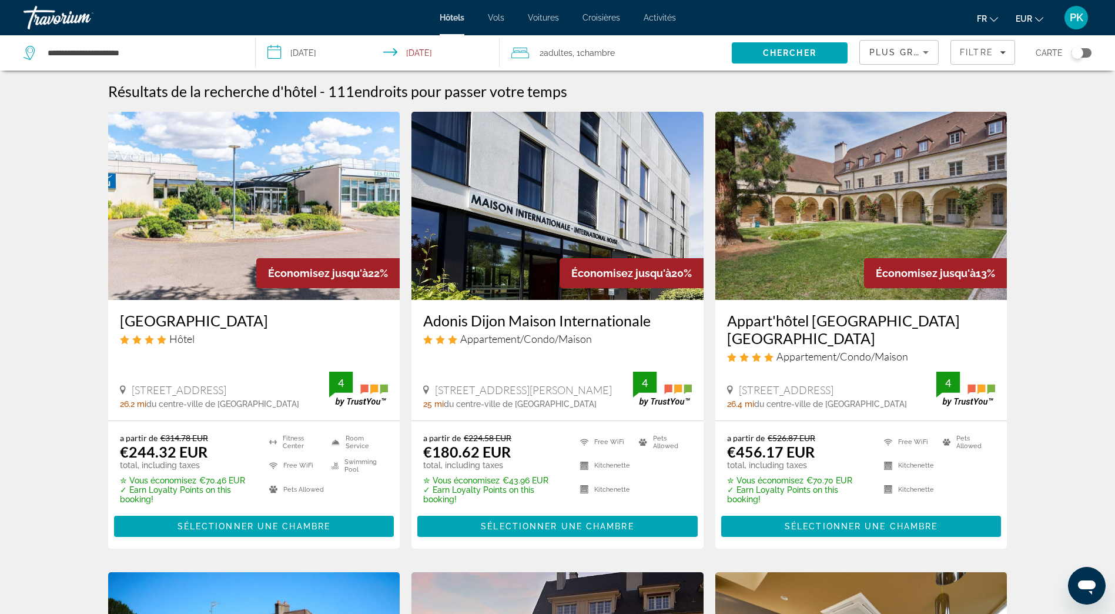
click at [922, 48] on icon "Sort by" at bounding box center [926, 52] width 14 height 14
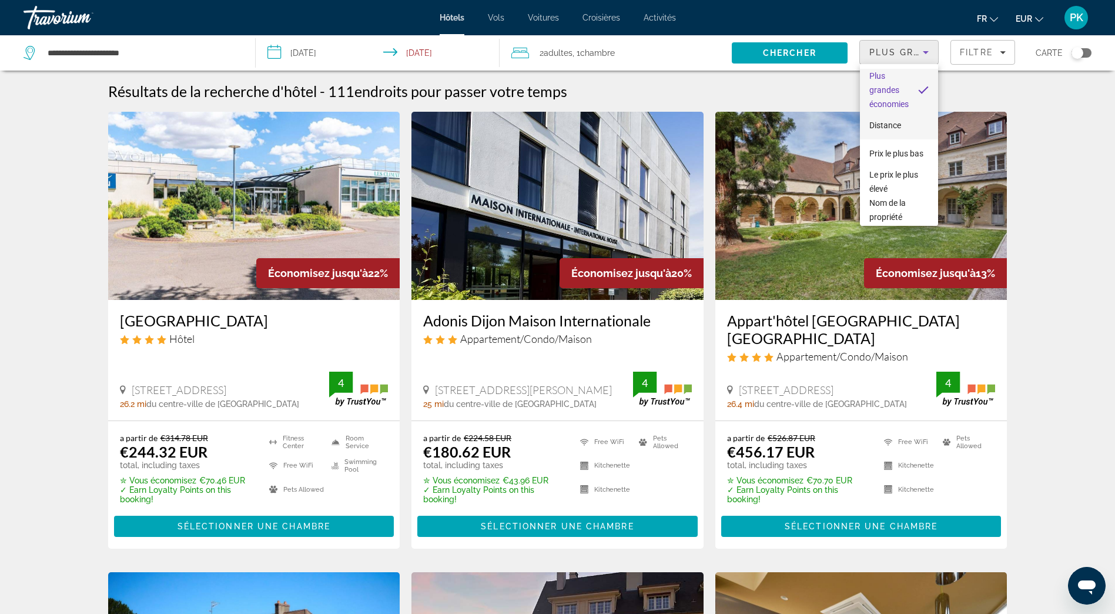
click at [885, 125] on span "Distance" at bounding box center [885, 124] width 32 height 9
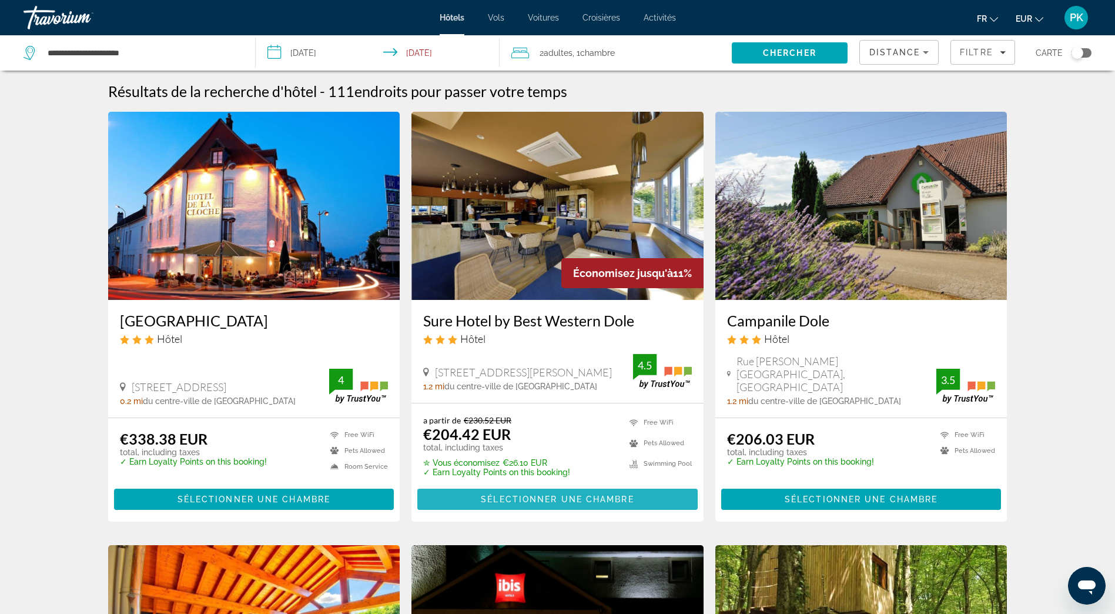
click at [531, 498] on span "Sélectionner une chambre" at bounding box center [557, 498] width 153 height 9
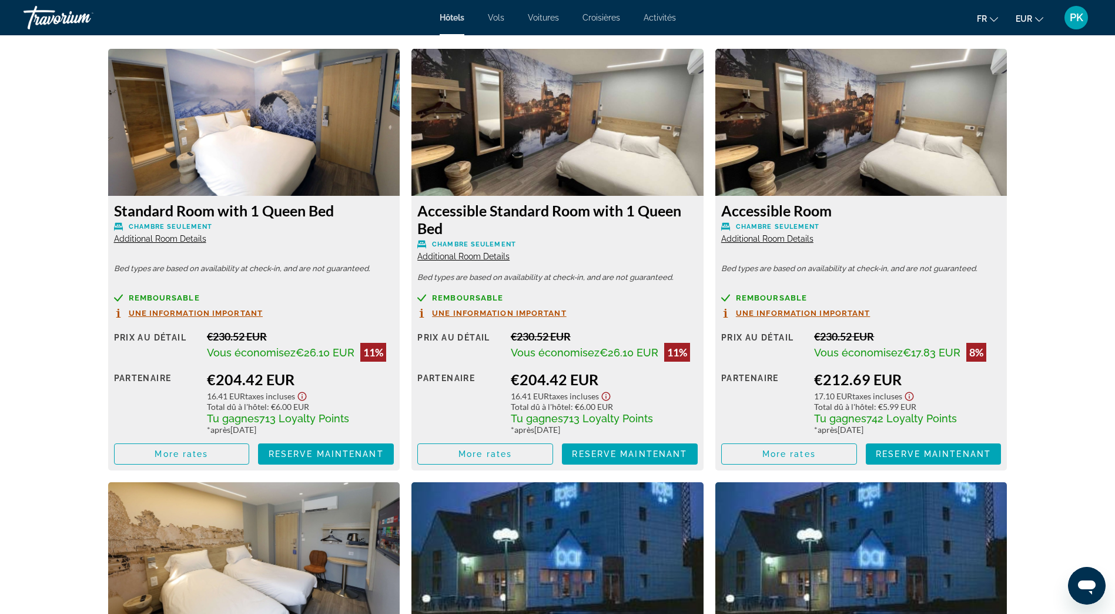
scroll to position [1587, 0]
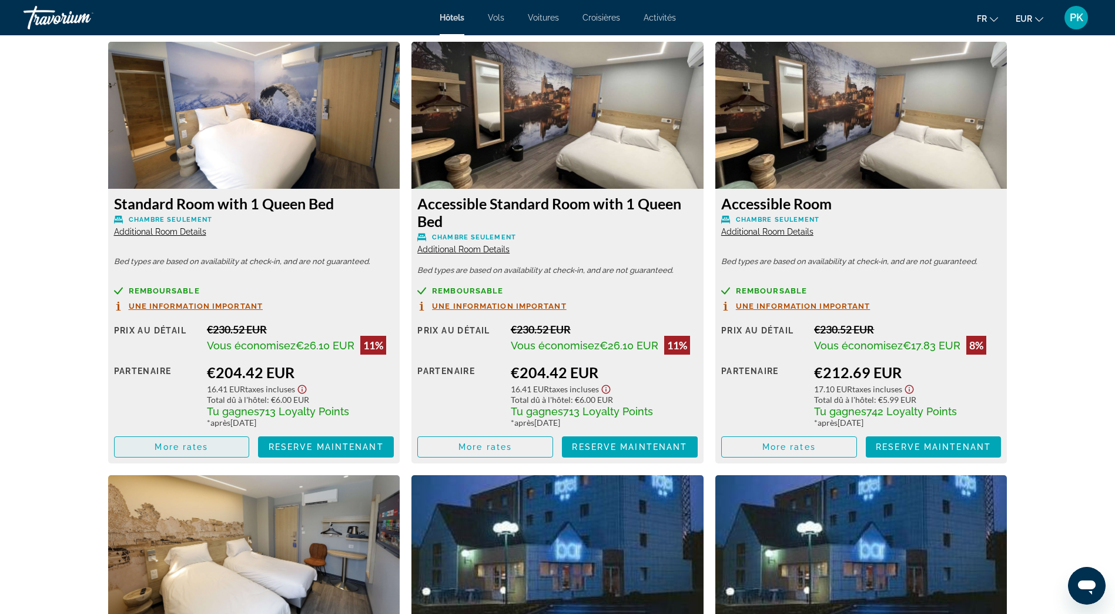
click at [240, 458] on span "Main content" at bounding box center [182, 447] width 135 height 28
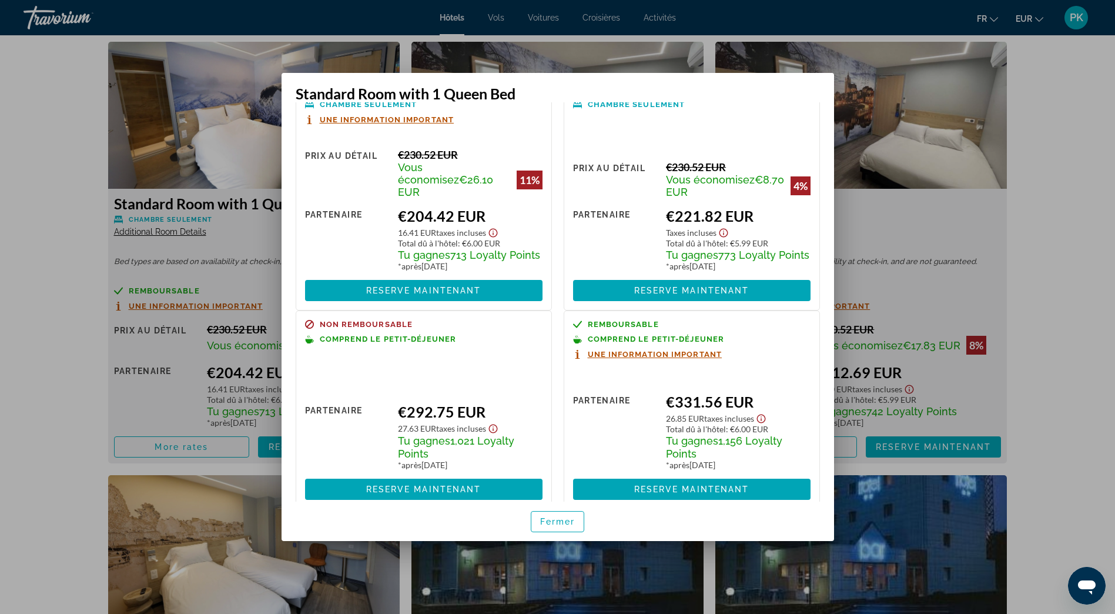
scroll to position [58, 0]
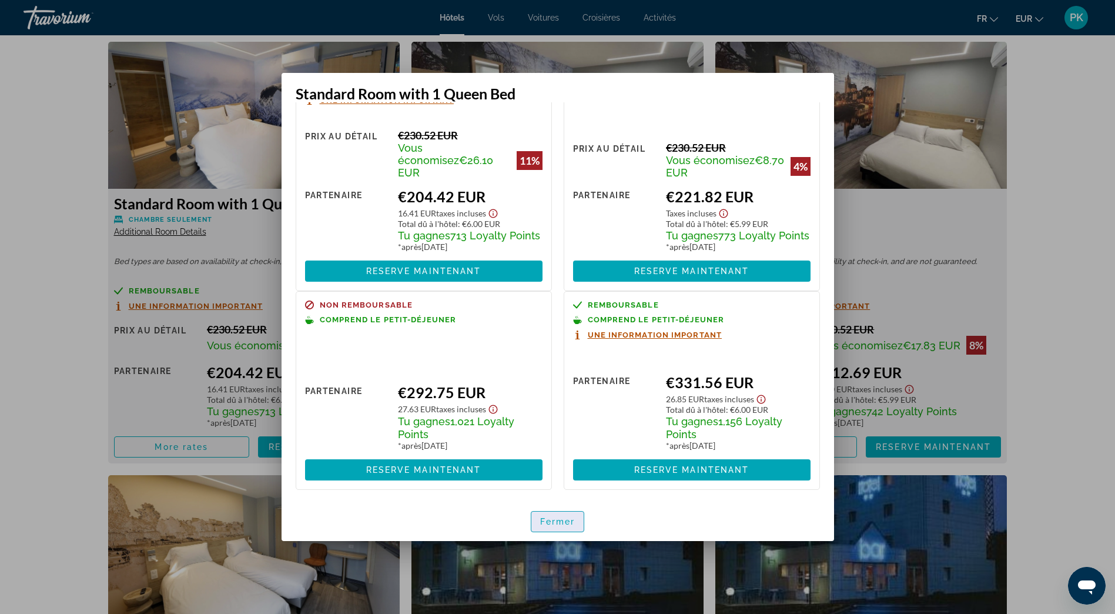
click at [563, 530] on span "button" at bounding box center [557, 521] width 53 height 28
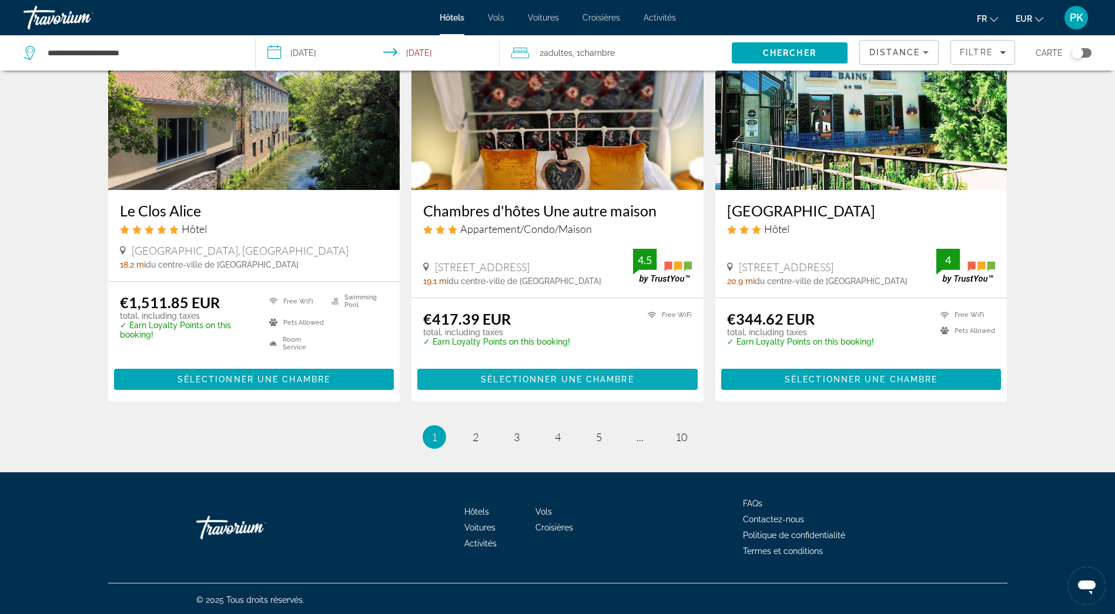
scroll to position [1400, 0]
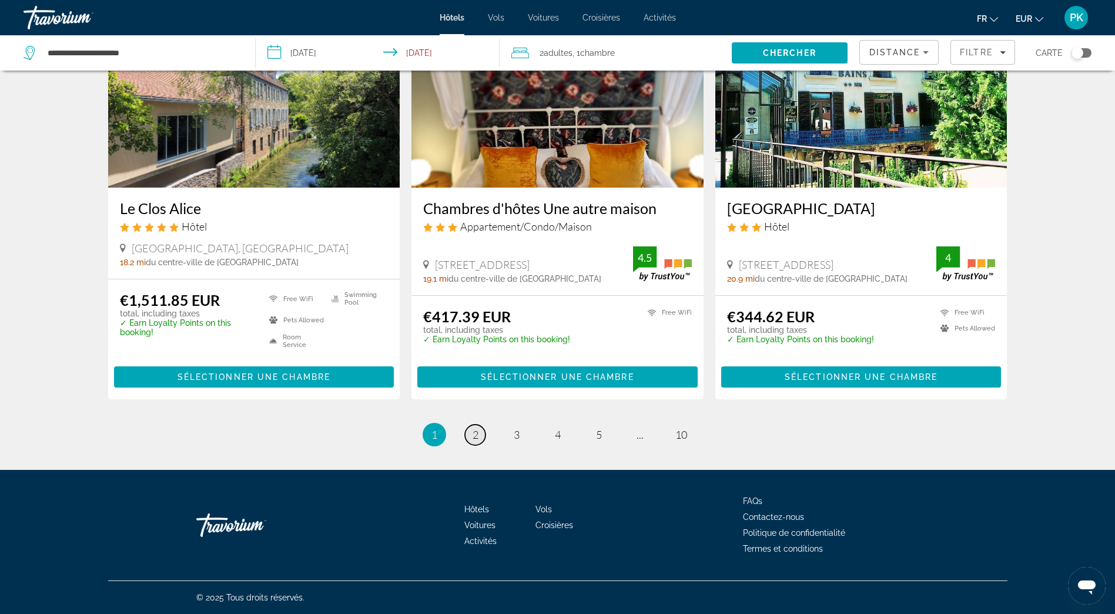
click at [477, 434] on span "2" at bounding box center [476, 434] width 6 height 13
